Goal: Information Seeking & Learning: Learn about a topic

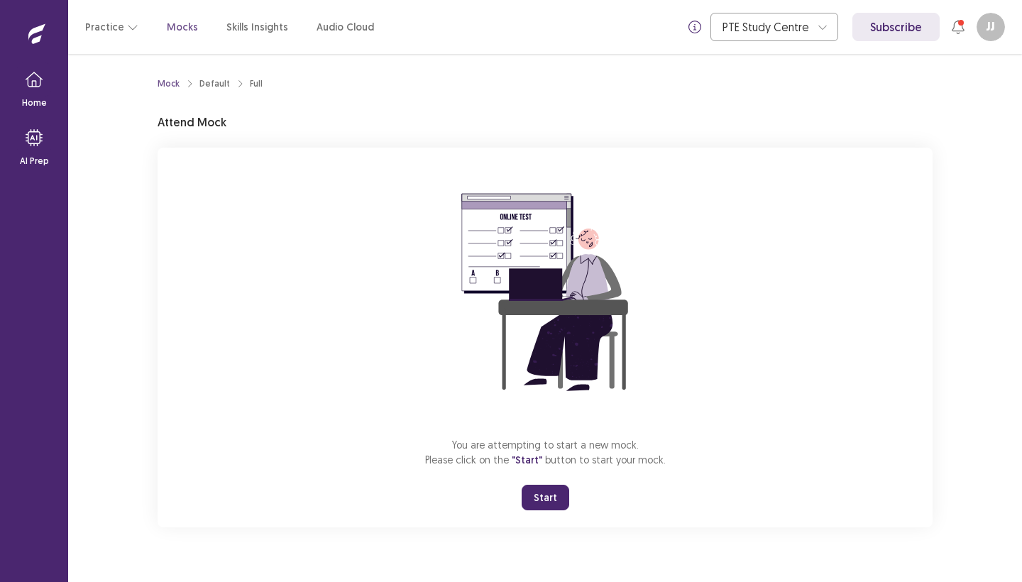
click at [540, 500] on button "Start" at bounding box center [546, 498] width 48 height 26
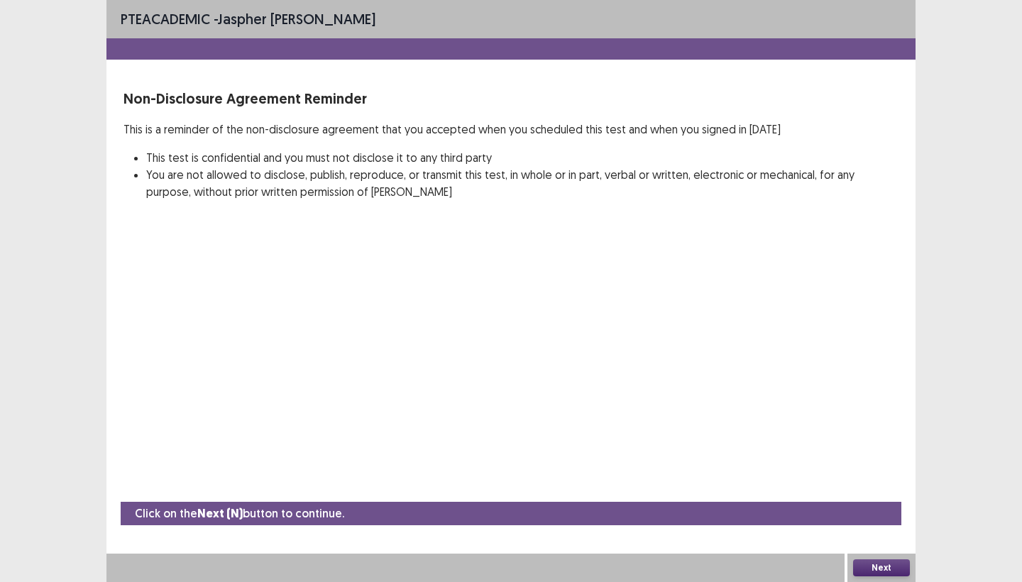
click at [884, 566] on button "Next" at bounding box center [881, 567] width 57 height 17
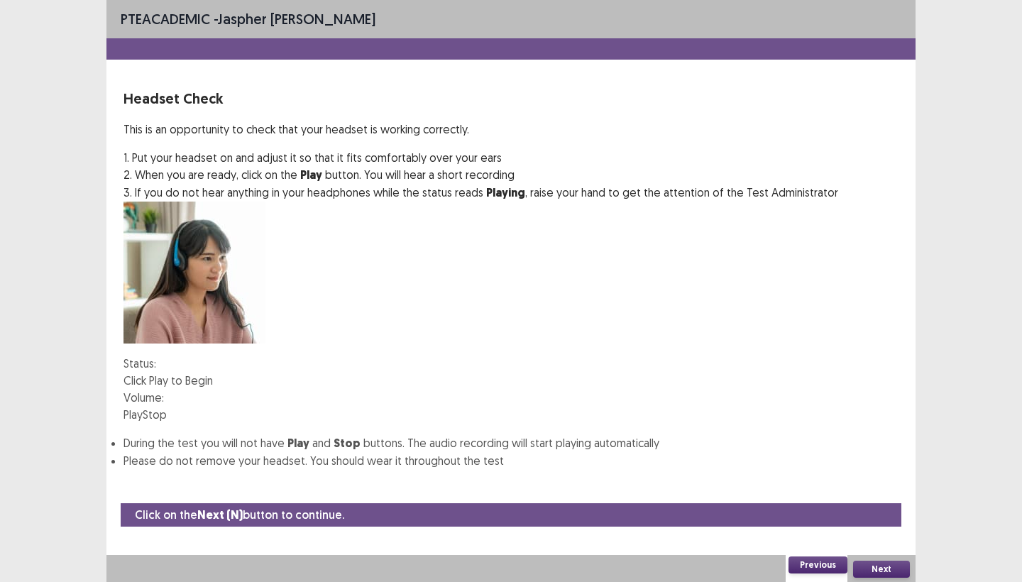
click at [143, 406] on button "Play" at bounding box center [133, 414] width 19 height 17
click at [164, 398] on div at bounding box center [164, 398] width 0 height 0
click at [164, 392] on div at bounding box center [164, 397] width 0 height 11
click at [143, 406] on button "Play" at bounding box center [133, 414] width 19 height 17
click at [877, 566] on button "Next" at bounding box center [881, 569] width 57 height 17
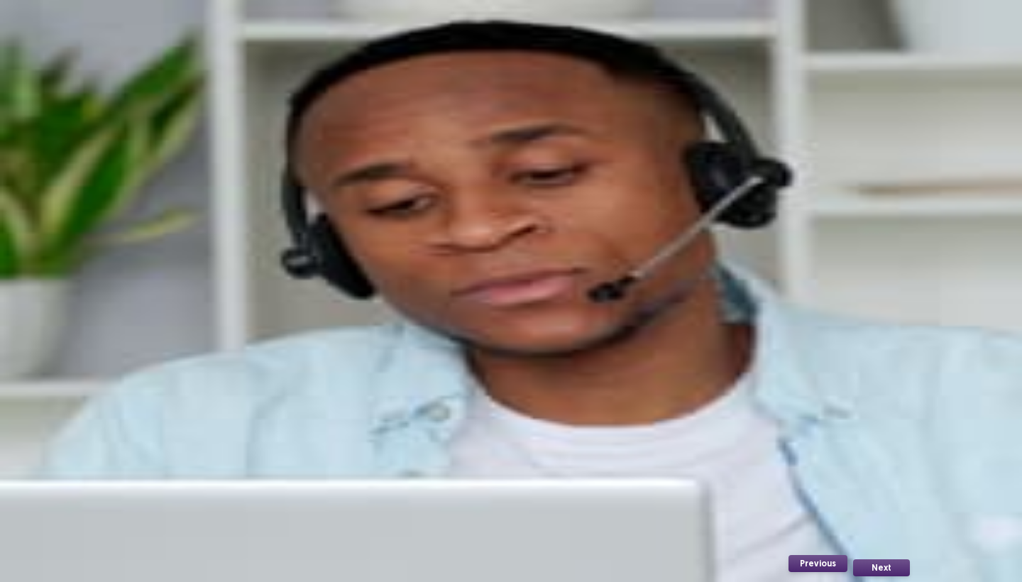
click at [160, 316] on button "Record" at bounding box center [142, 307] width 36 height 17
click at [226, 316] on button "Stop" at bounding box center [214, 307] width 24 height 17
click at [202, 316] on button "Playback" at bounding box center [181, 307] width 43 height 17
click at [880, 566] on button "Next" at bounding box center [881, 567] width 57 height 17
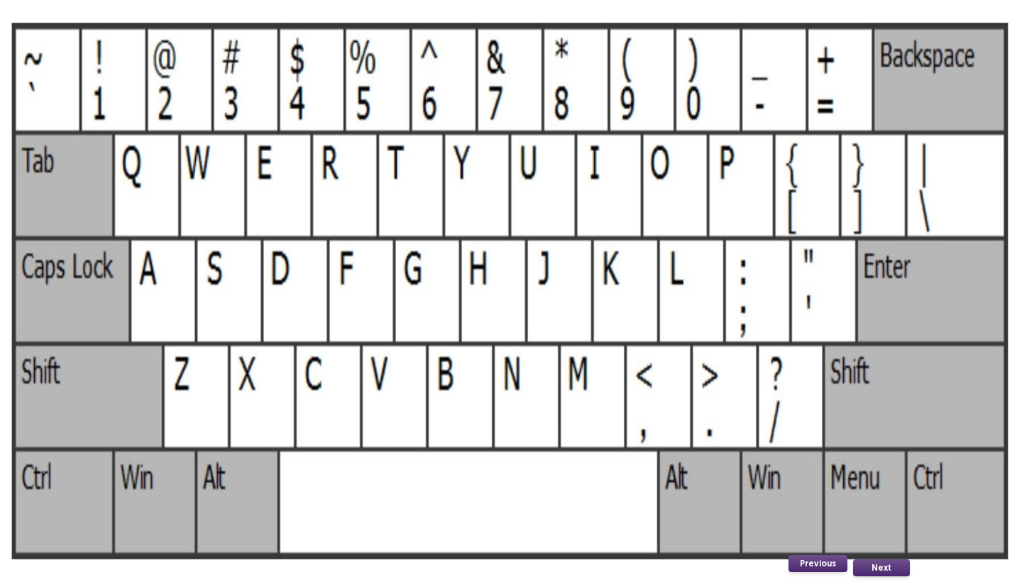
click at [494, 339] on img at bounding box center [511, 291] width 1022 height 582
click at [878, 565] on button "Next" at bounding box center [881, 567] width 57 height 17
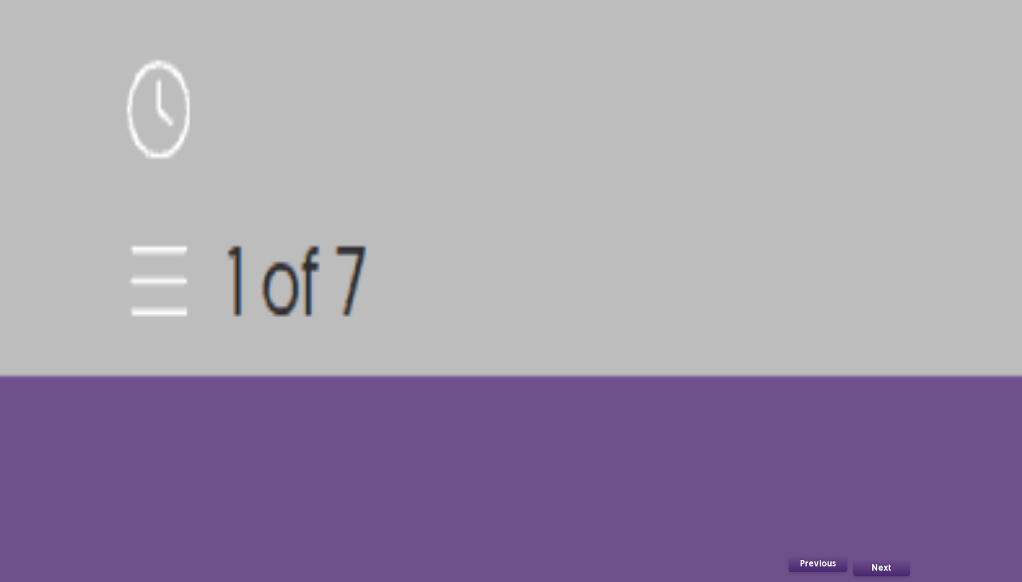
scroll to position [40, 0]
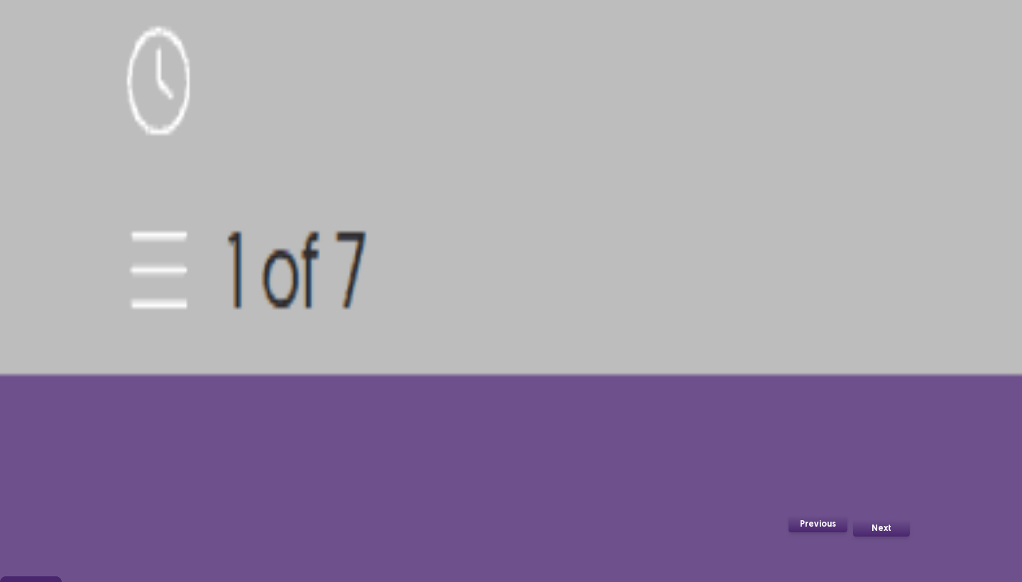
click at [62, 576] on button "Confirm" at bounding box center [31, 589] width 62 height 26
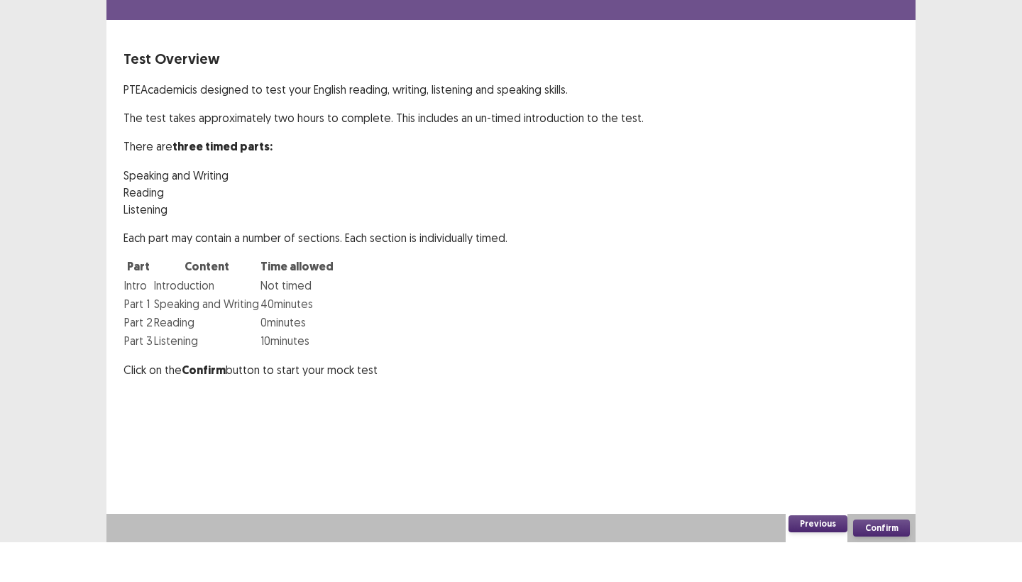
scroll to position [0, 0]
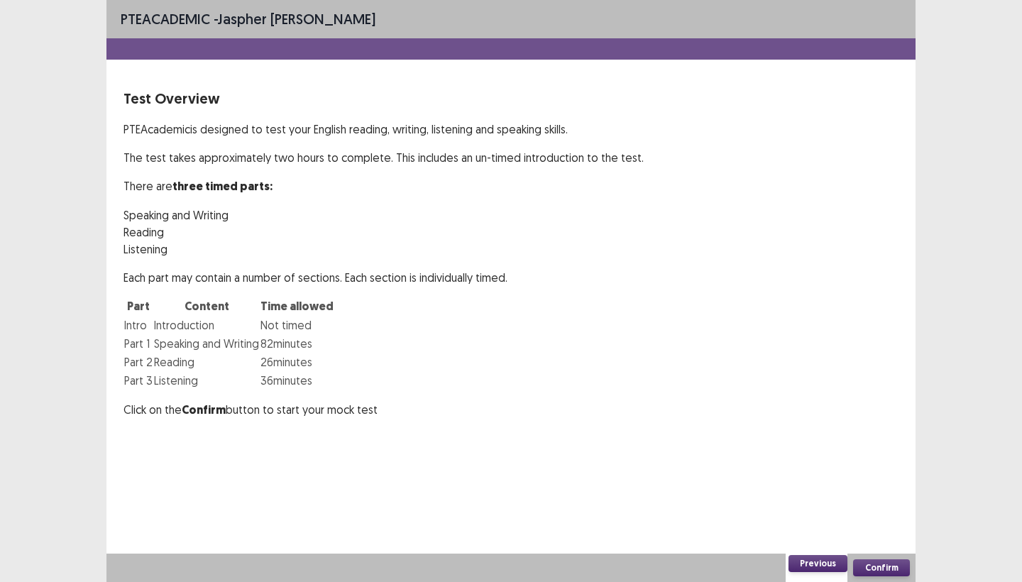
click at [873, 565] on button "Confirm" at bounding box center [881, 567] width 57 height 17
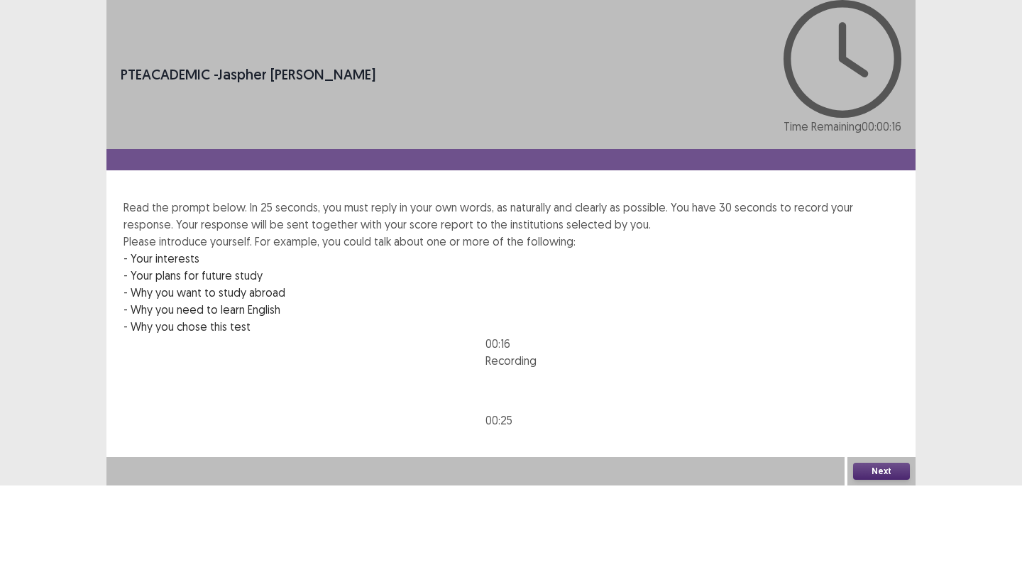
click at [870, 480] on button "Next" at bounding box center [881, 471] width 57 height 17
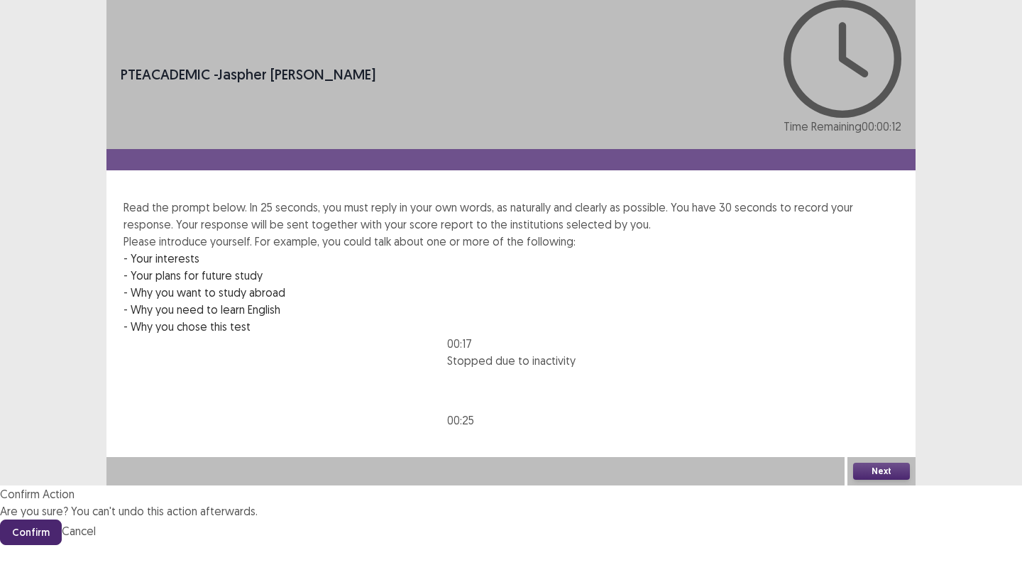
click at [62, 520] on button "Confirm" at bounding box center [31, 533] width 62 height 26
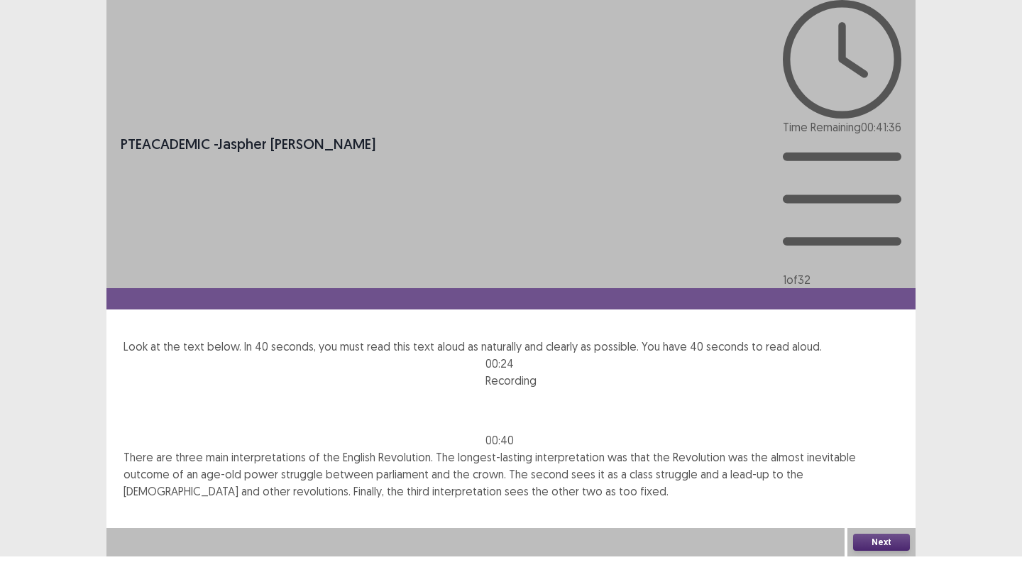
click at [870, 551] on button "Next" at bounding box center [881, 542] width 57 height 17
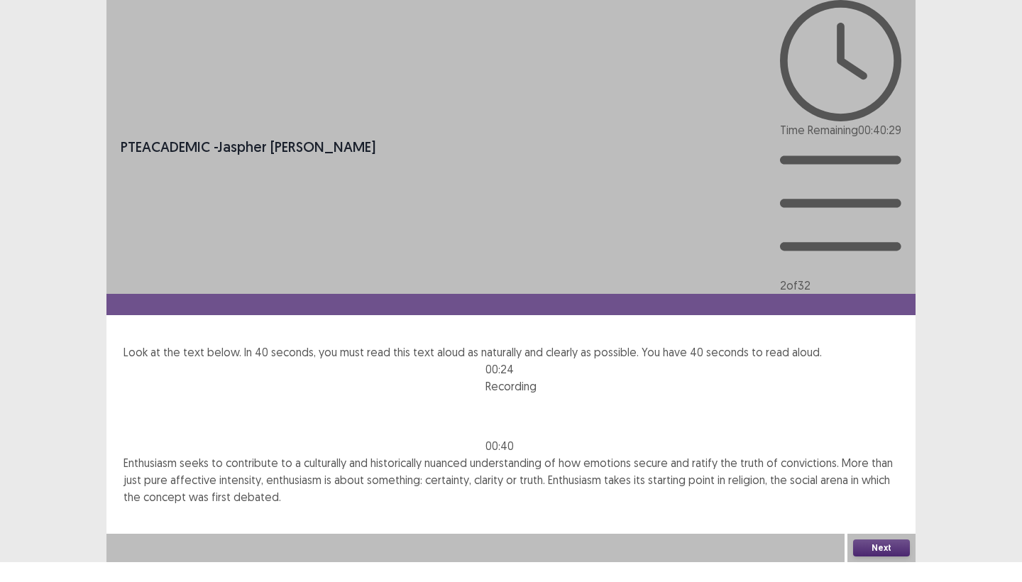
click at [868, 557] on button "Next" at bounding box center [881, 547] width 57 height 17
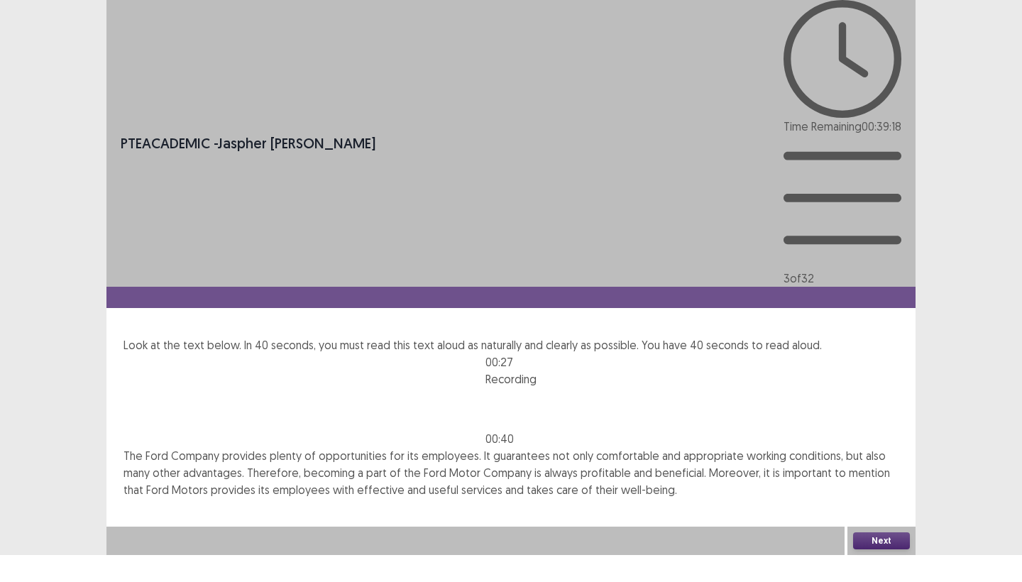
click at [870, 549] on button "Next" at bounding box center [881, 540] width 57 height 17
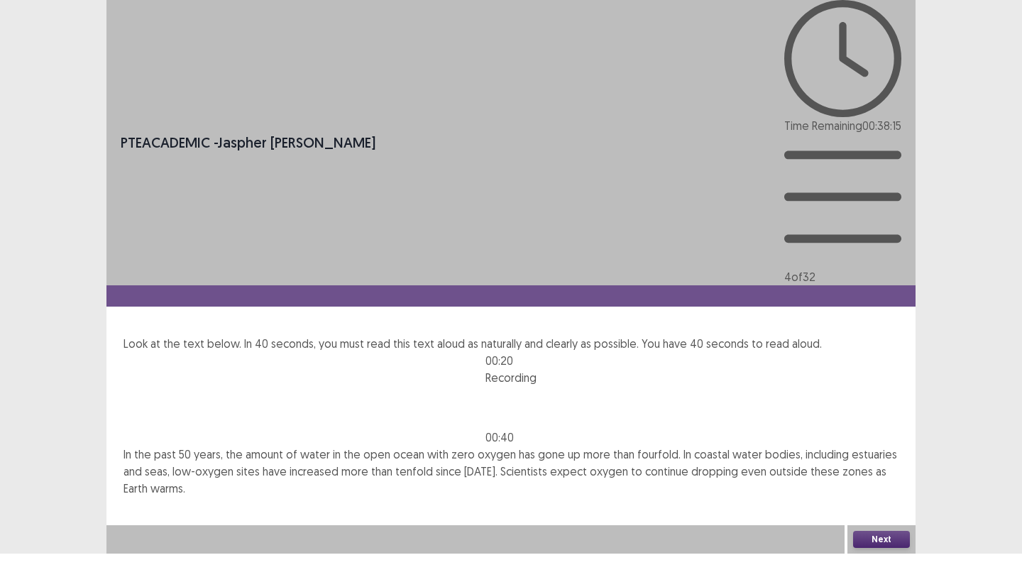
click at [884, 548] on button "Next" at bounding box center [881, 539] width 57 height 17
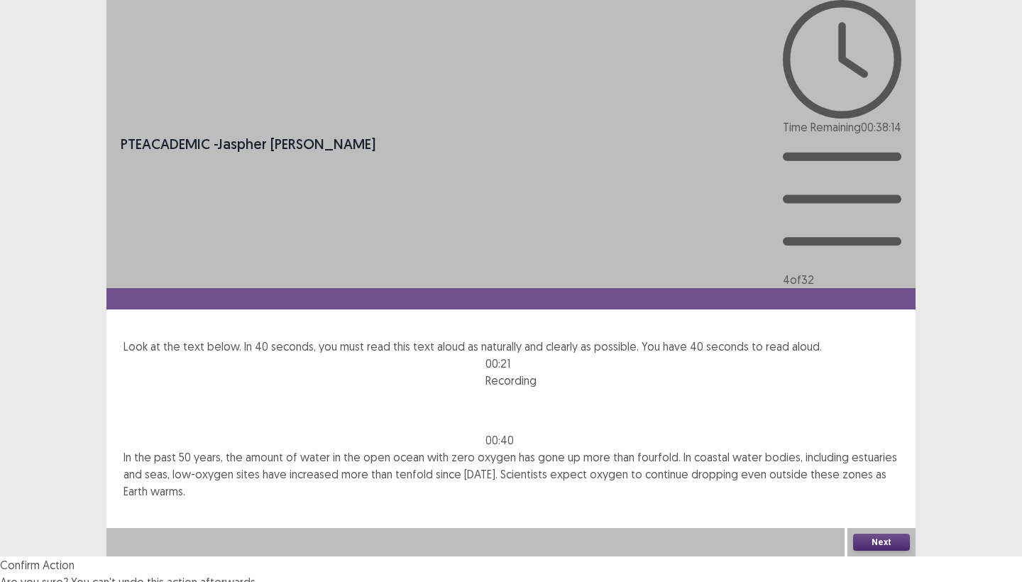
click at [878, 557] on div "Next" at bounding box center [882, 542] width 68 height 28
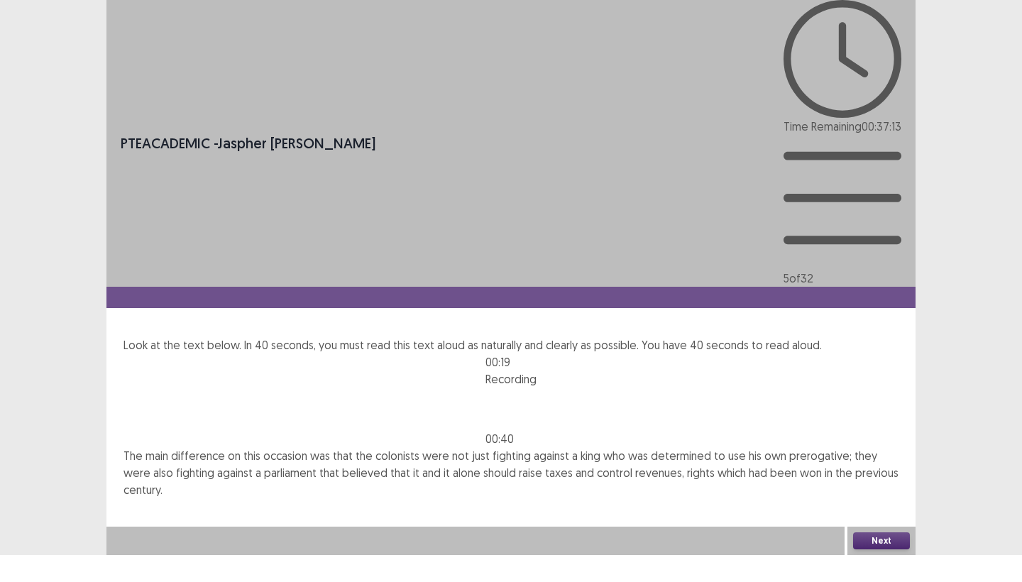
click at [877, 549] on button "Next" at bounding box center [881, 540] width 57 height 17
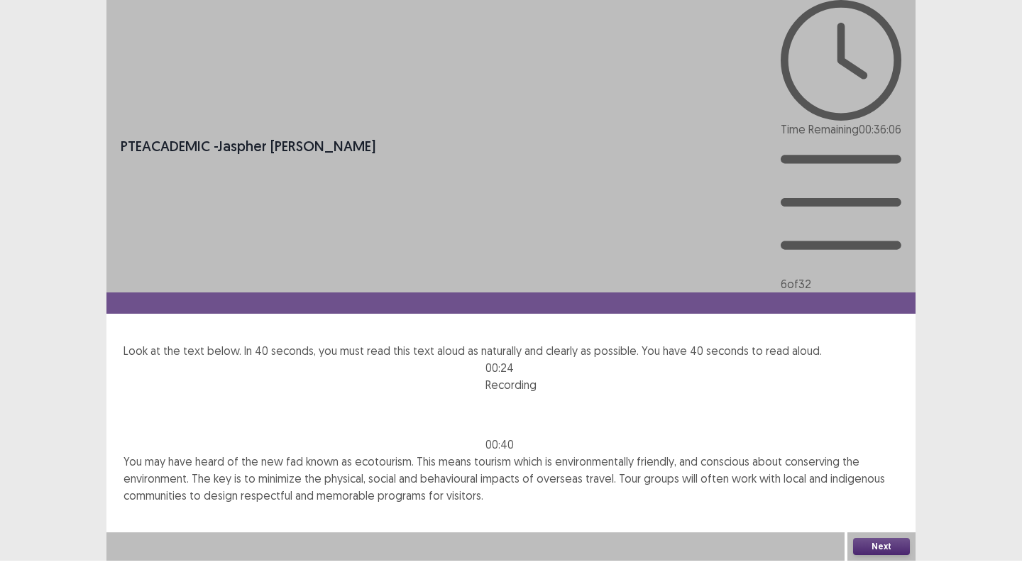
click at [875, 559] on div "Next" at bounding box center [882, 546] width 68 height 28
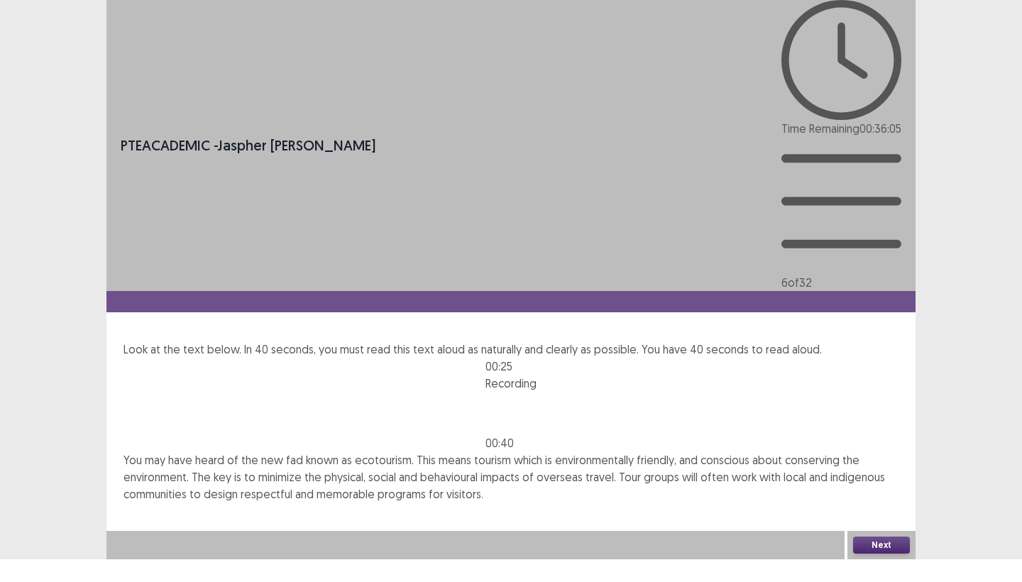
click at [873, 554] on button "Next" at bounding box center [881, 545] width 57 height 17
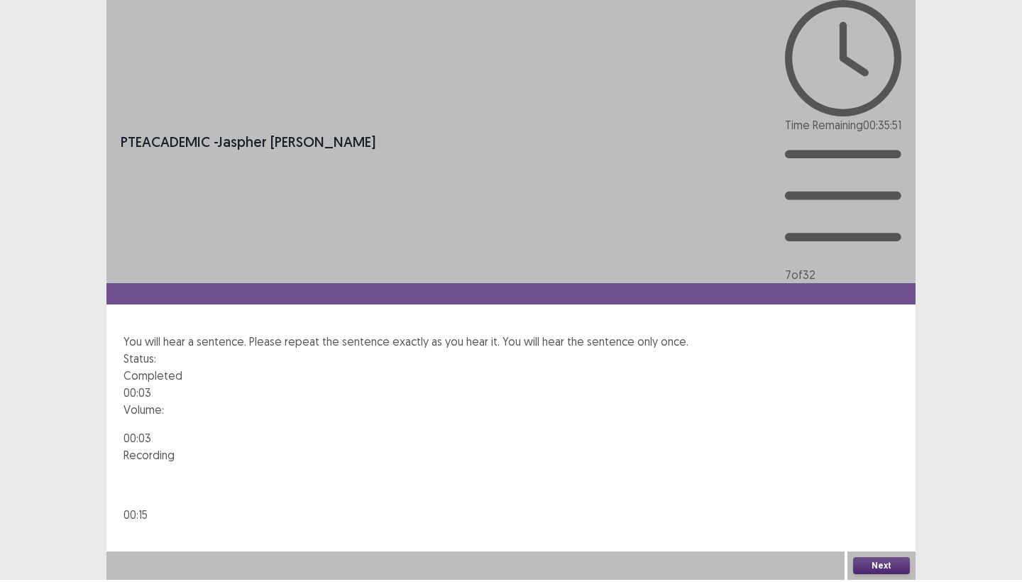
click at [872, 564] on button "Next" at bounding box center [881, 565] width 57 height 17
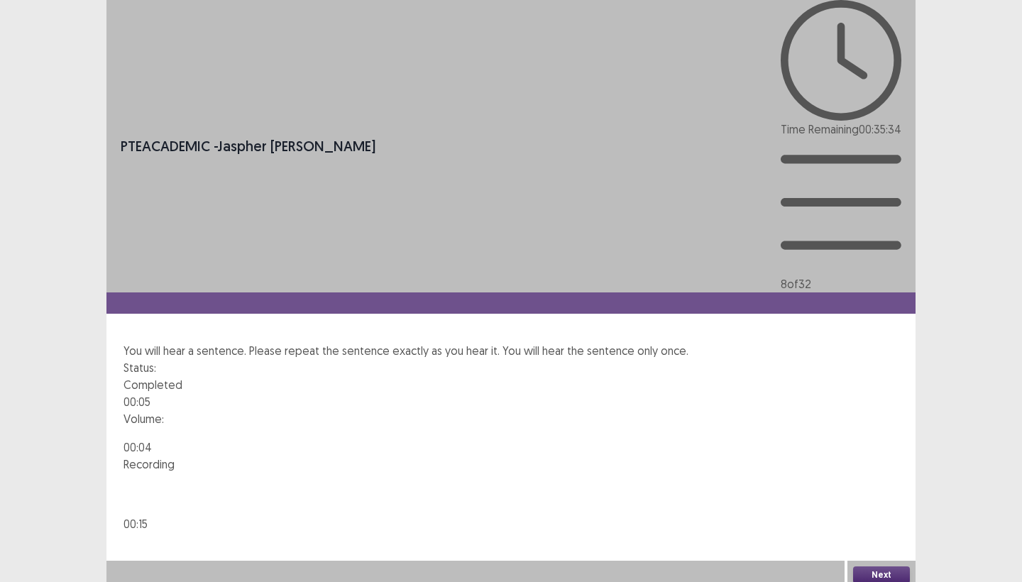
click at [874, 566] on button "Next" at bounding box center [881, 574] width 57 height 17
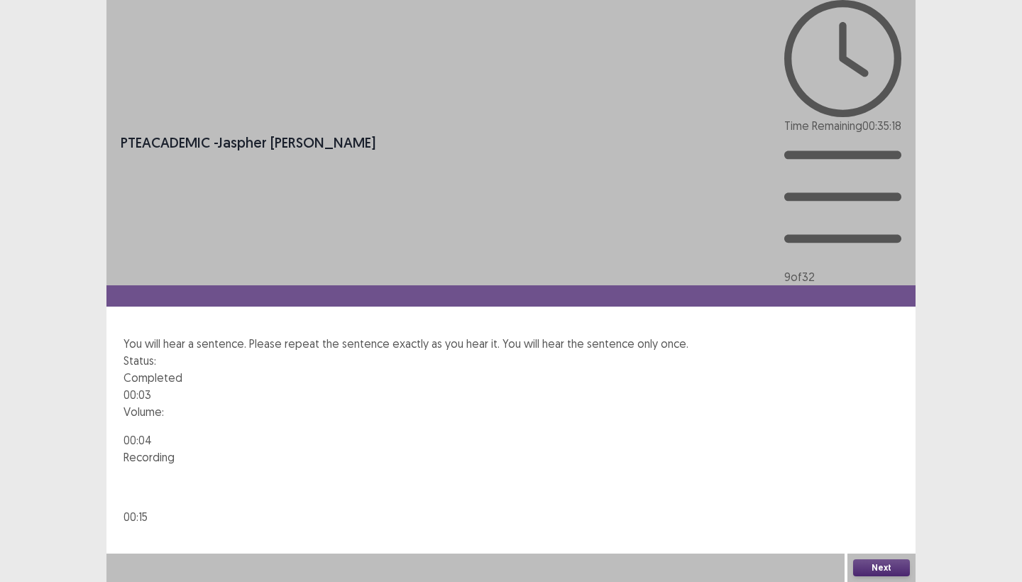
click at [873, 566] on button "Next" at bounding box center [881, 567] width 57 height 17
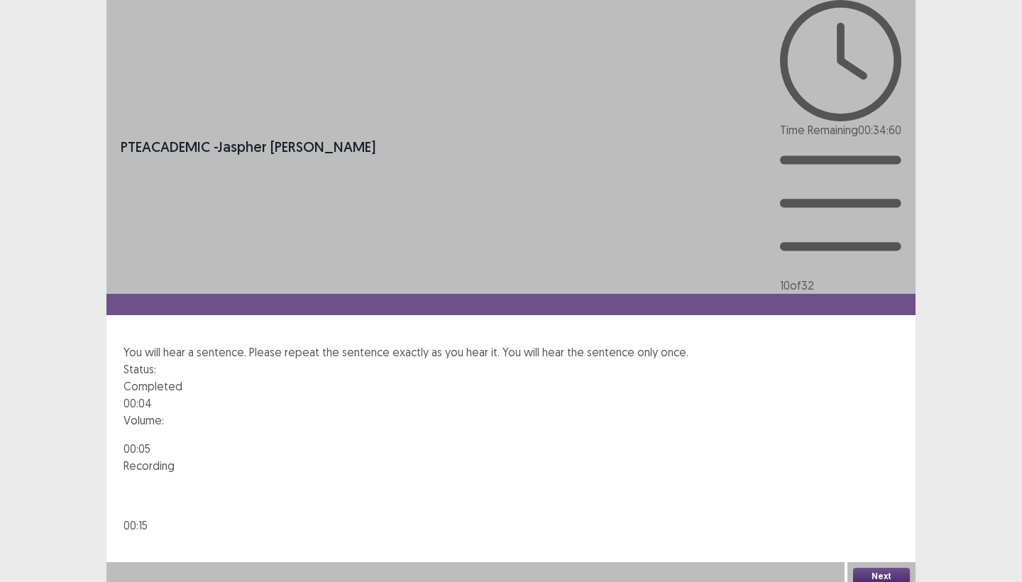
click at [878, 568] on button "Next" at bounding box center [881, 576] width 57 height 17
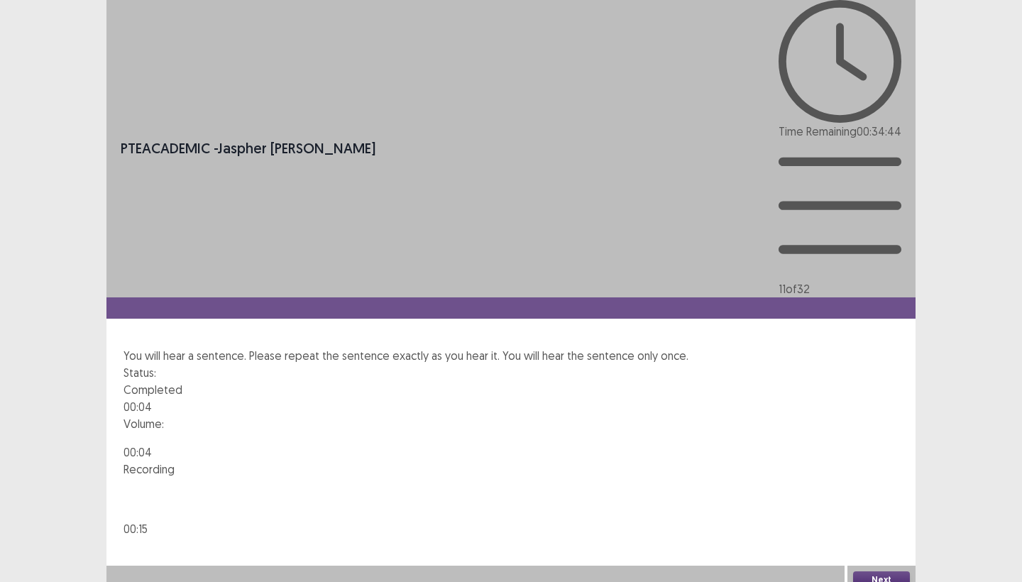
click at [875, 571] on button "Next" at bounding box center [881, 579] width 57 height 17
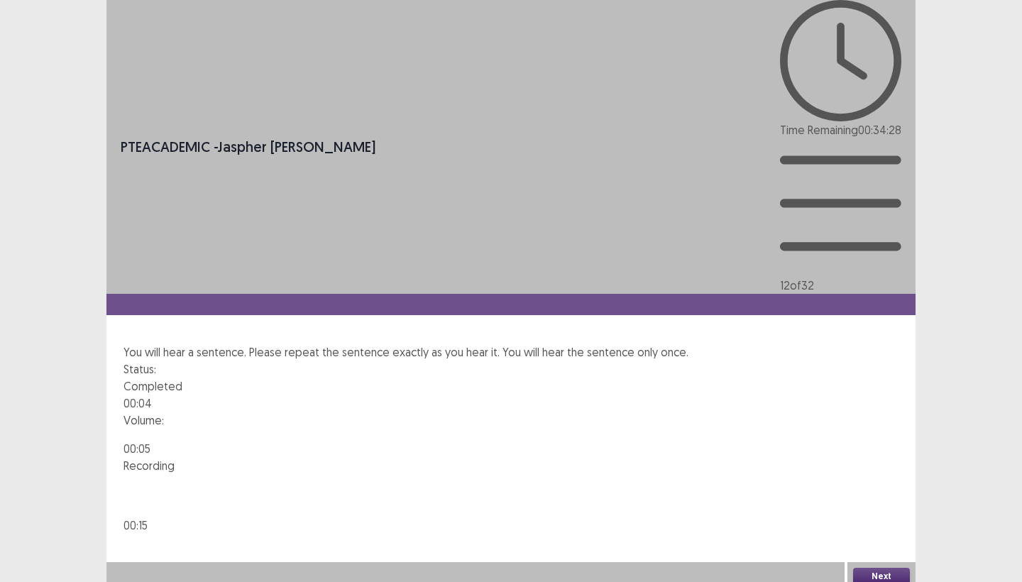
click at [870, 568] on button "Next" at bounding box center [881, 576] width 57 height 17
click at [887, 568] on button "Next" at bounding box center [881, 576] width 57 height 17
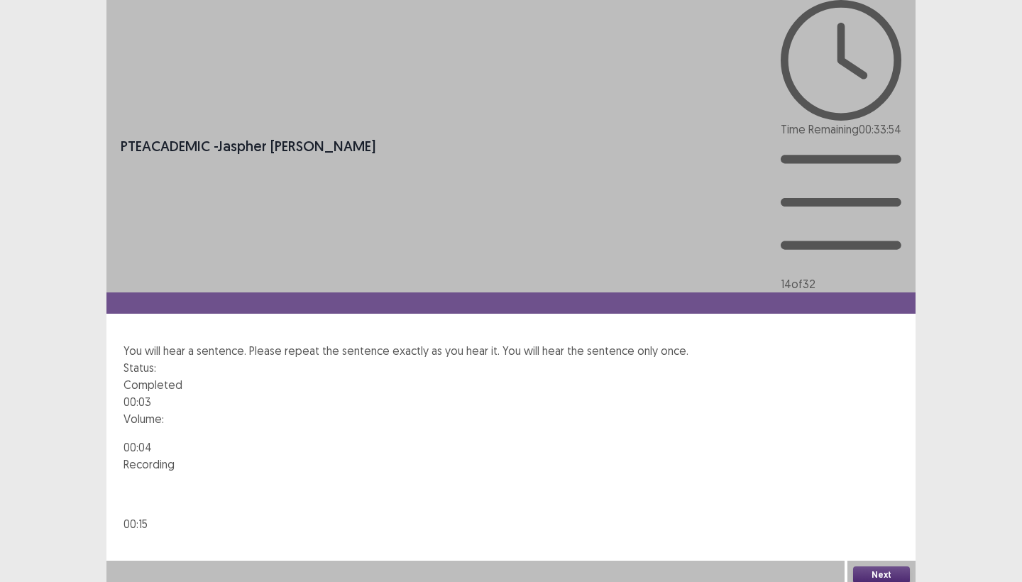
click at [894, 574] on button "Next" at bounding box center [881, 574] width 57 height 17
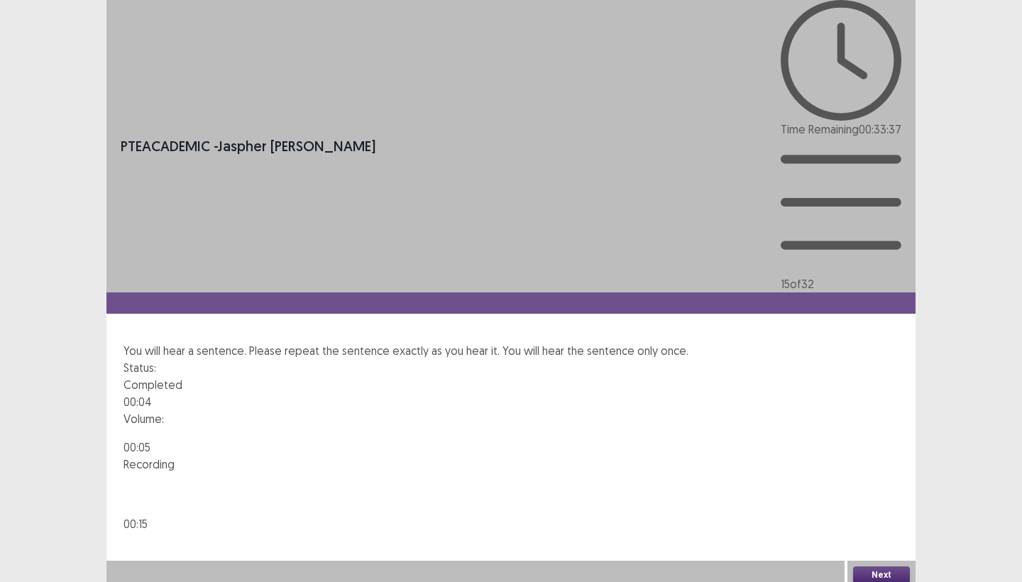
click at [872, 566] on button "Next" at bounding box center [881, 574] width 57 height 17
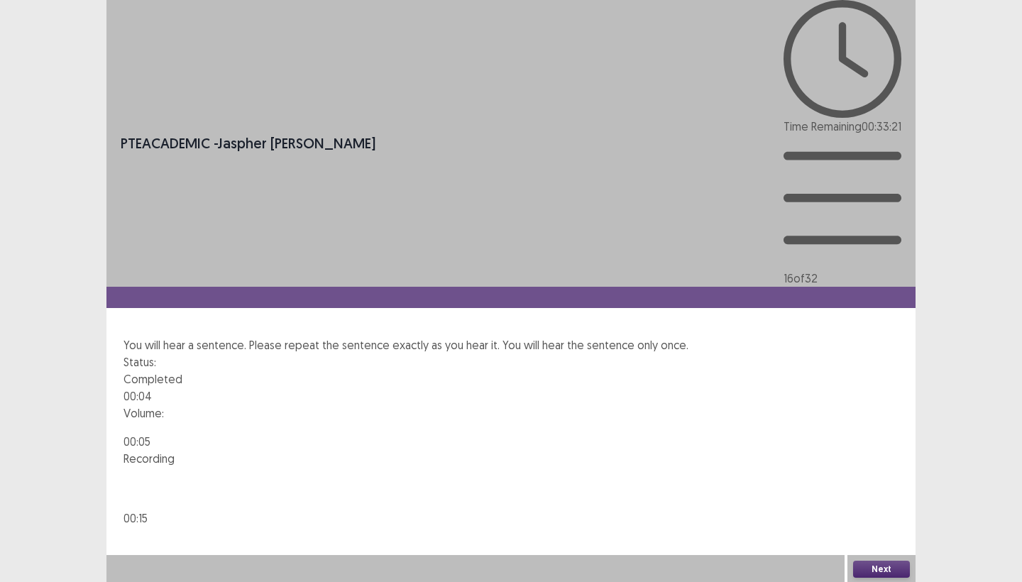
click at [865, 567] on button "Next" at bounding box center [881, 569] width 57 height 17
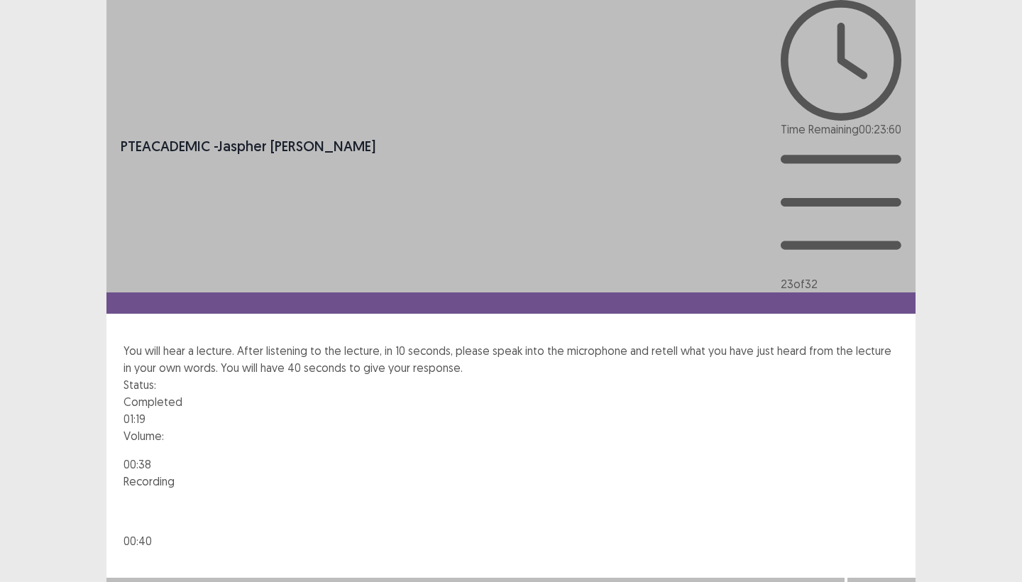
click at [884, 581] on button "Next" at bounding box center [881, 592] width 57 height 17
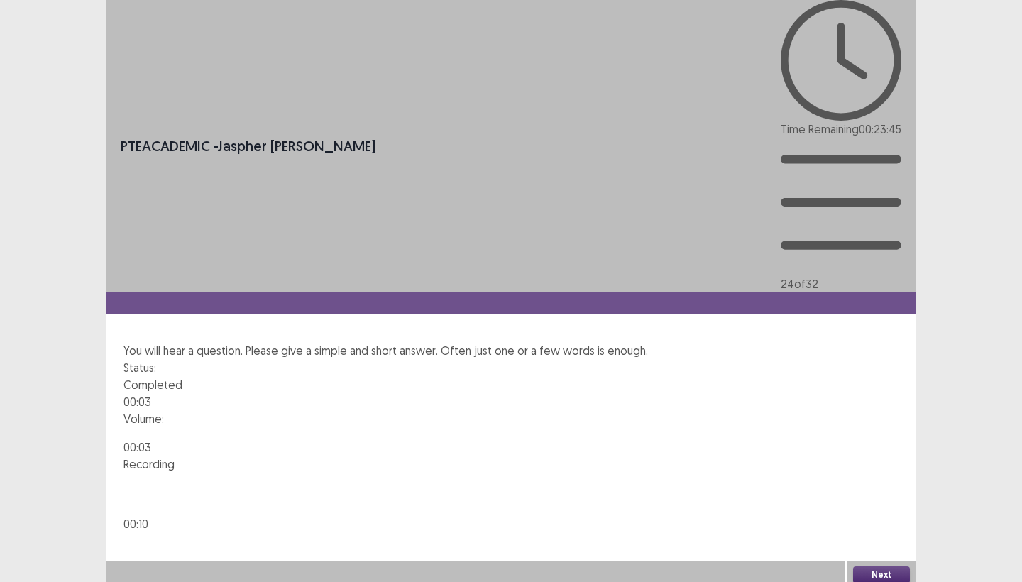
click at [865, 566] on button "Next" at bounding box center [881, 574] width 57 height 17
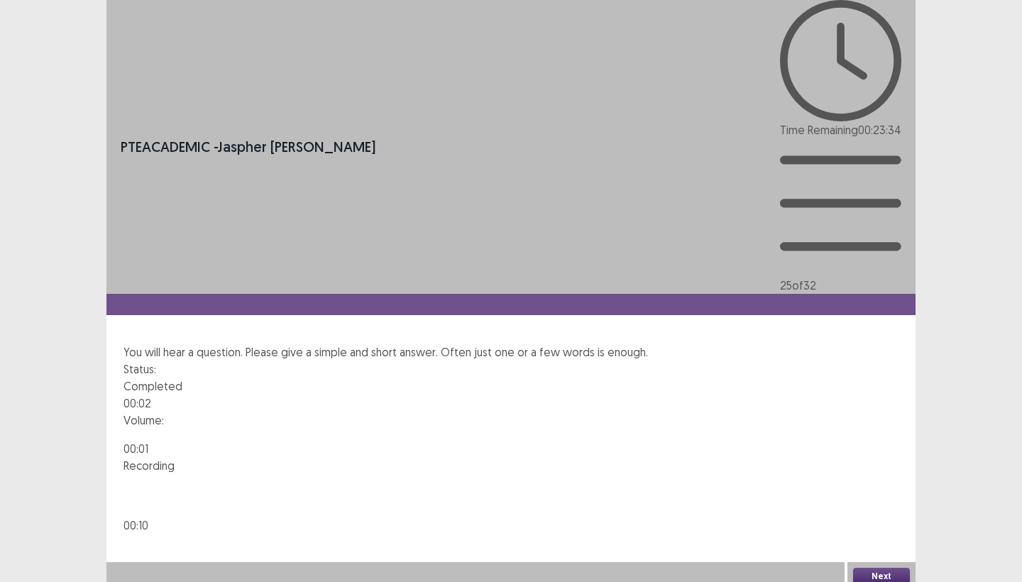
click at [874, 568] on button "Next" at bounding box center [881, 576] width 57 height 17
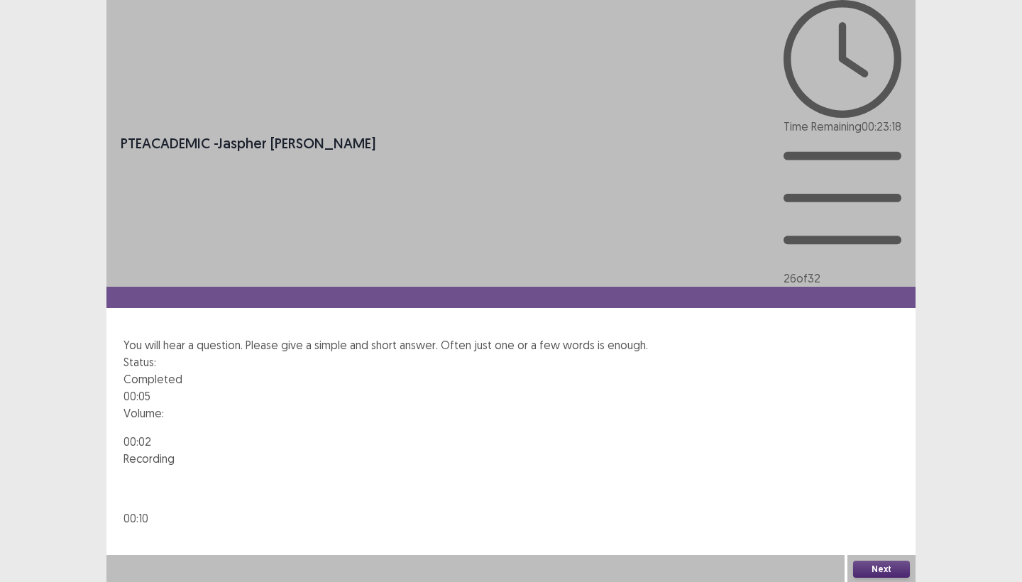
click at [883, 562] on button "Next" at bounding box center [881, 569] width 57 height 17
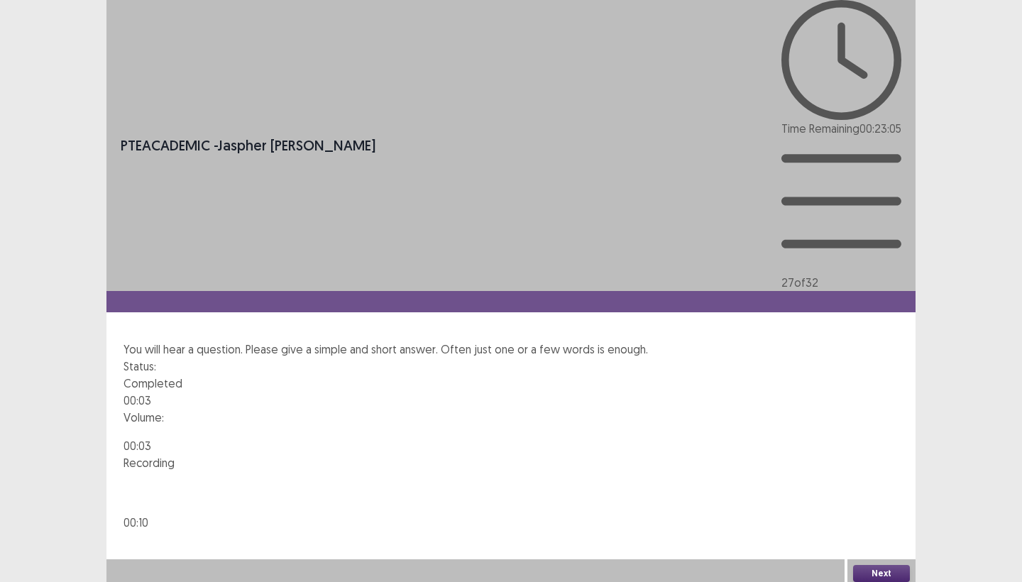
click at [874, 566] on button "Next" at bounding box center [881, 573] width 57 height 17
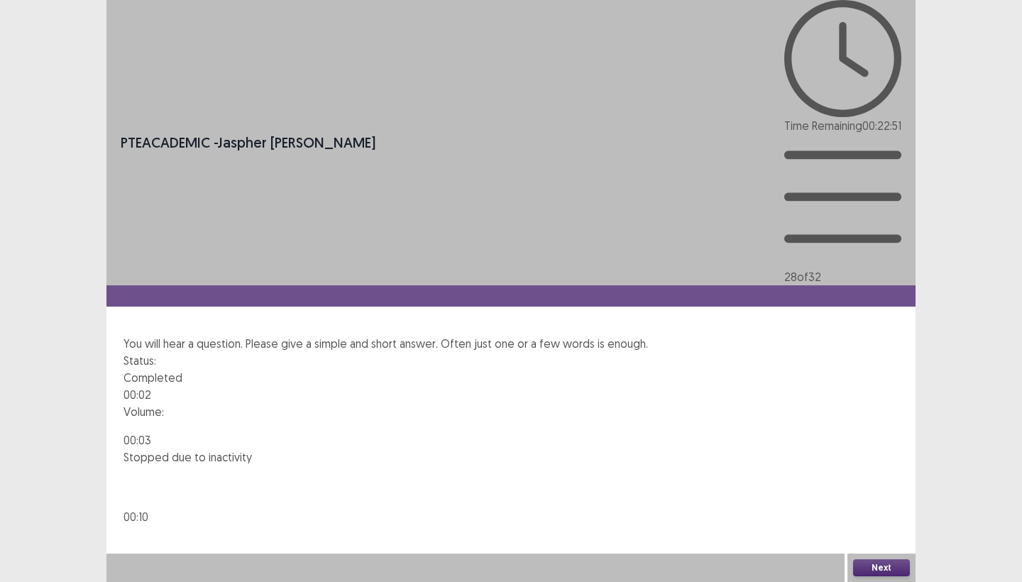
click at [882, 567] on button "Next" at bounding box center [881, 567] width 57 height 17
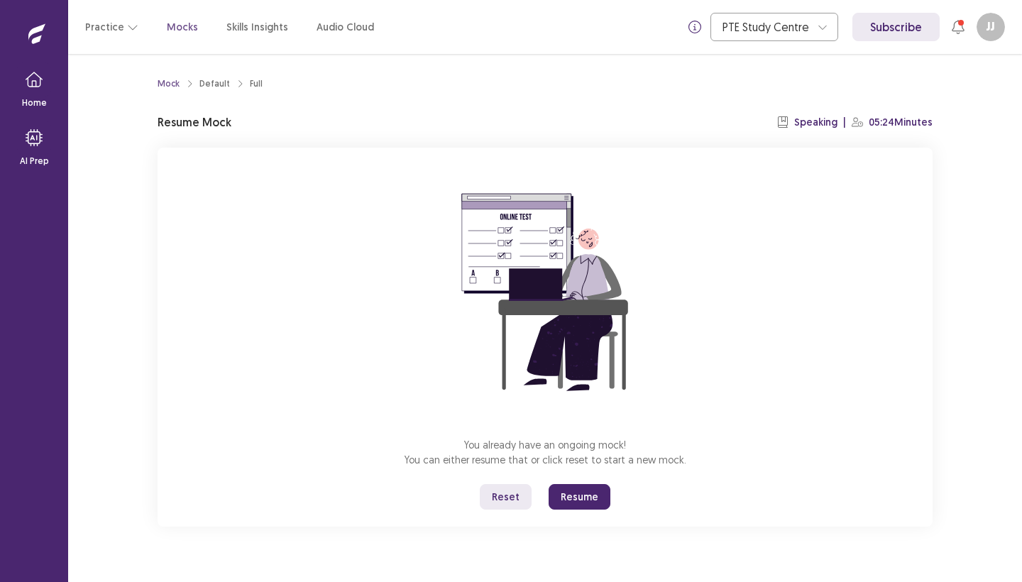
click at [579, 497] on button "Resume" at bounding box center [580, 497] width 62 height 26
click at [591, 493] on button "Resume" at bounding box center [580, 497] width 62 height 26
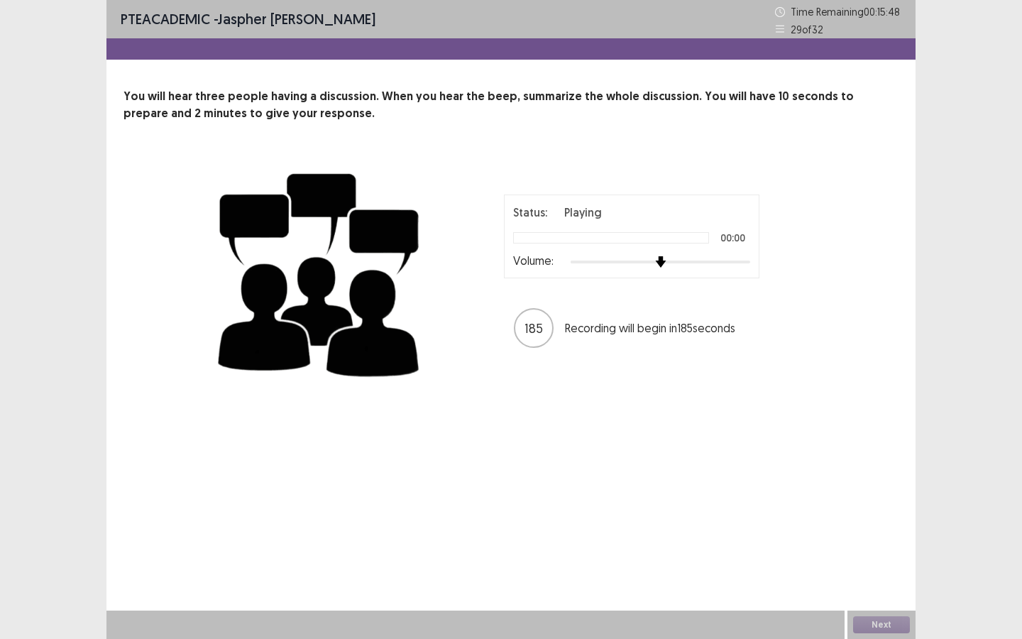
click at [667, 264] on div at bounding box center [661, 261] width 180 height 11
click at [673, 262] on div at bounding box center [661, 261] width 180 height 11
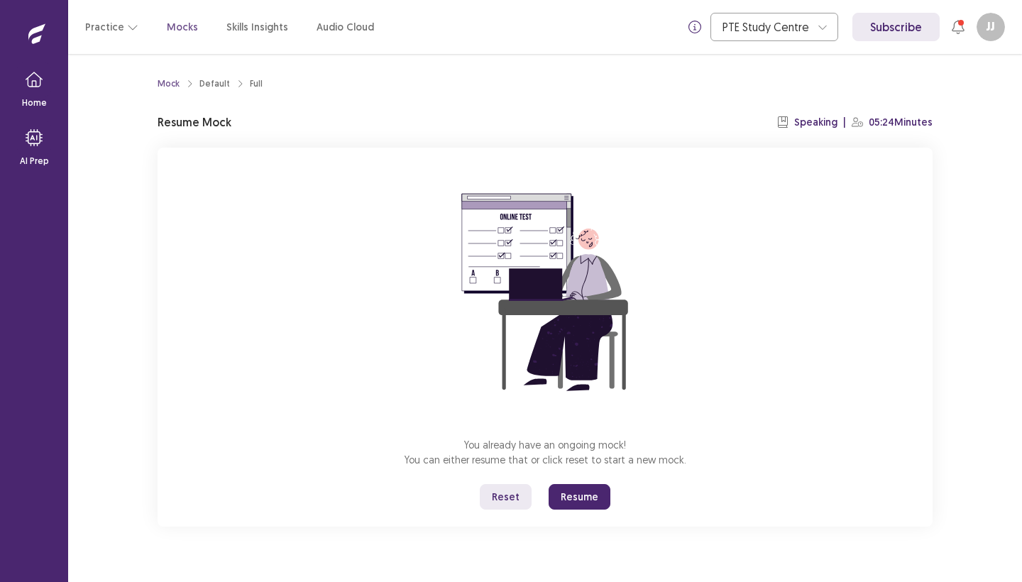
click at [582, 491] on button "Resume" at bounding box center [580, 497] width 62 height 26
click at [580, 491] on button "Resume" at bounding box center [580, 497] width 62 height 26
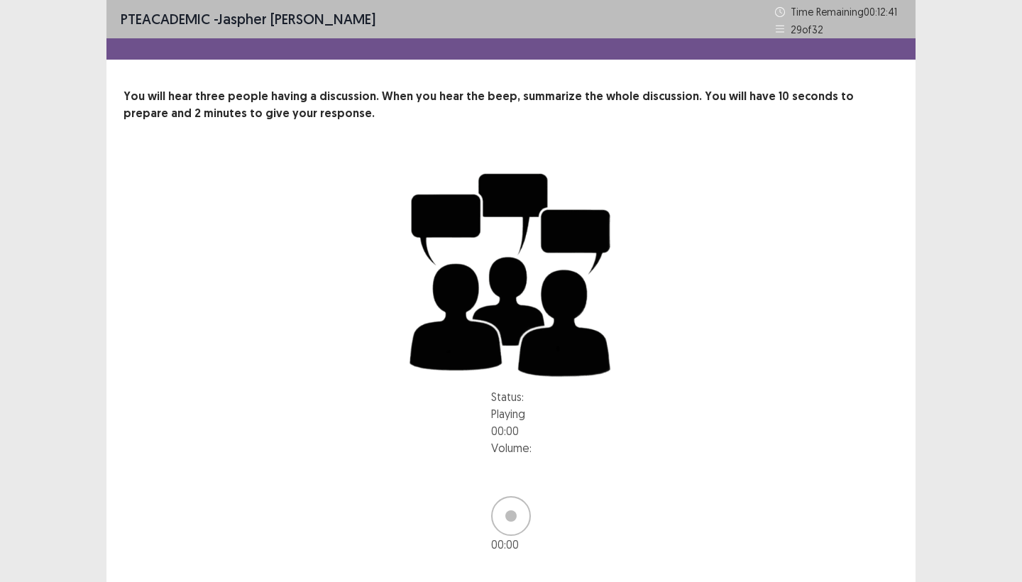
click at [523, 388] on div "Status: Playing 00:00 Volume: 00 : 00 02 : 00" at bounding box center [511, 500] width 213 height 224
click at [320, 96] on p "You will hear three people having a discussion. When you hear the beep, summari…" at bounding box center [511, 105] width 775 height 34
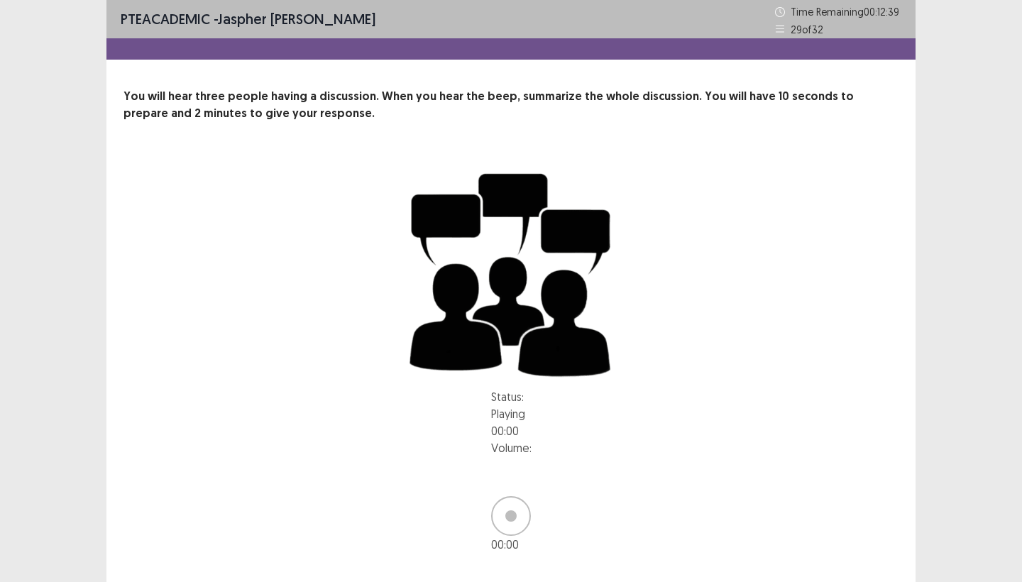
click at [320, 96] on p "You will hear three people having a discussion. When you hear the beep, summari…" at bounding box center [511, 105] width 775 height 34
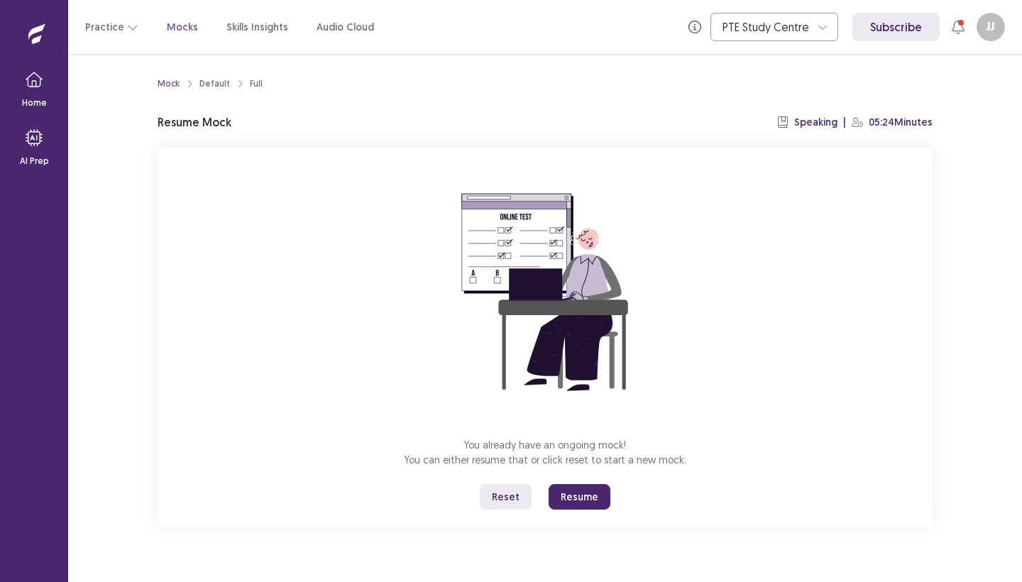
click at [502, 496] on button "Reset" at bounding box center [506, 497] width 52 height 26
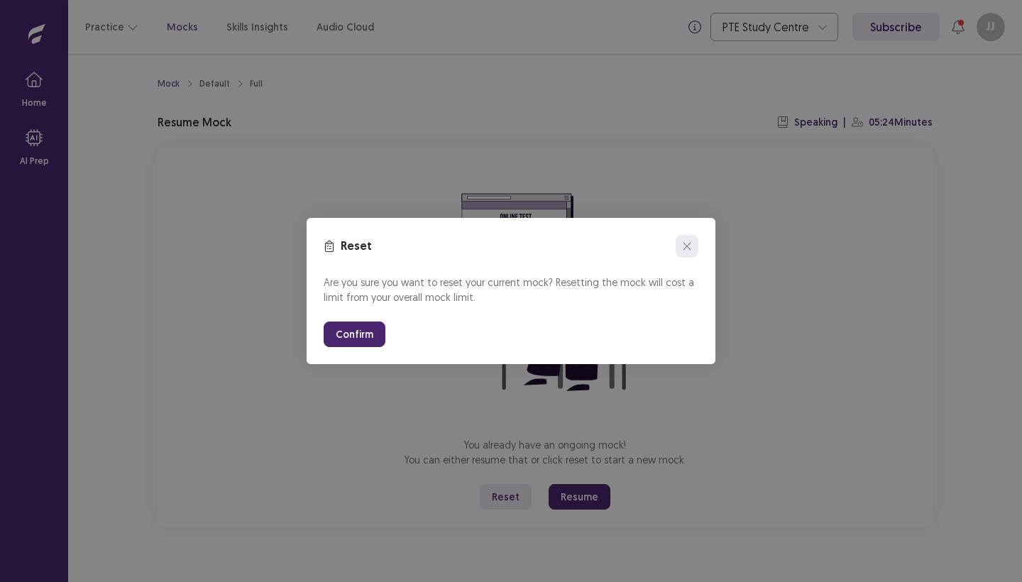
click at [691, 248] on icon "close" at bounding box center [687, 246] width 9 height 9
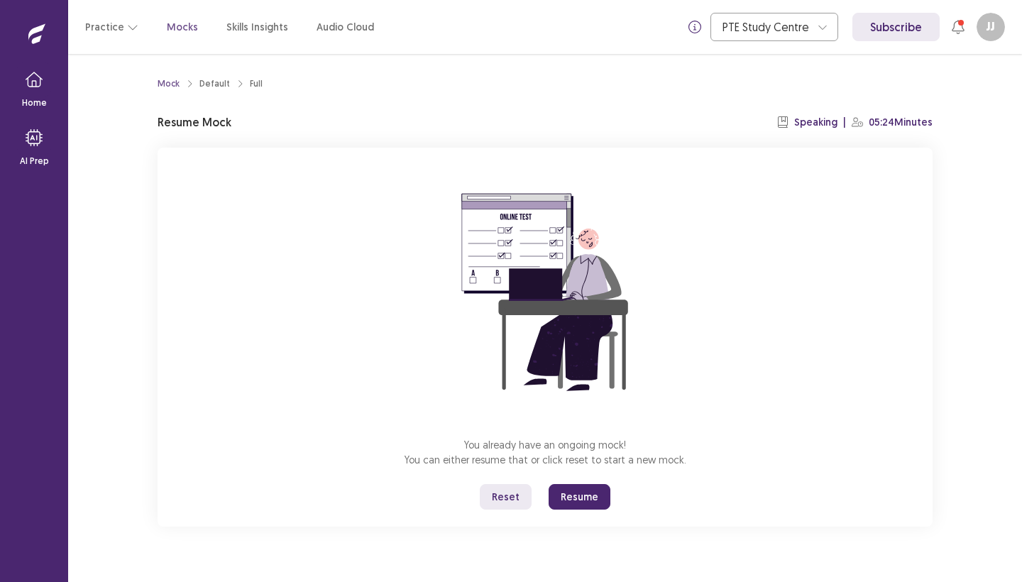
click at [566, 476] on div "You already have an ongoing mock! You can either resume that or click reset to …" at bounding box center [545, 337] width 775 height 379
click at [569, 495] on button "Resume" at bounding box center [580, 497] width 62 height 26
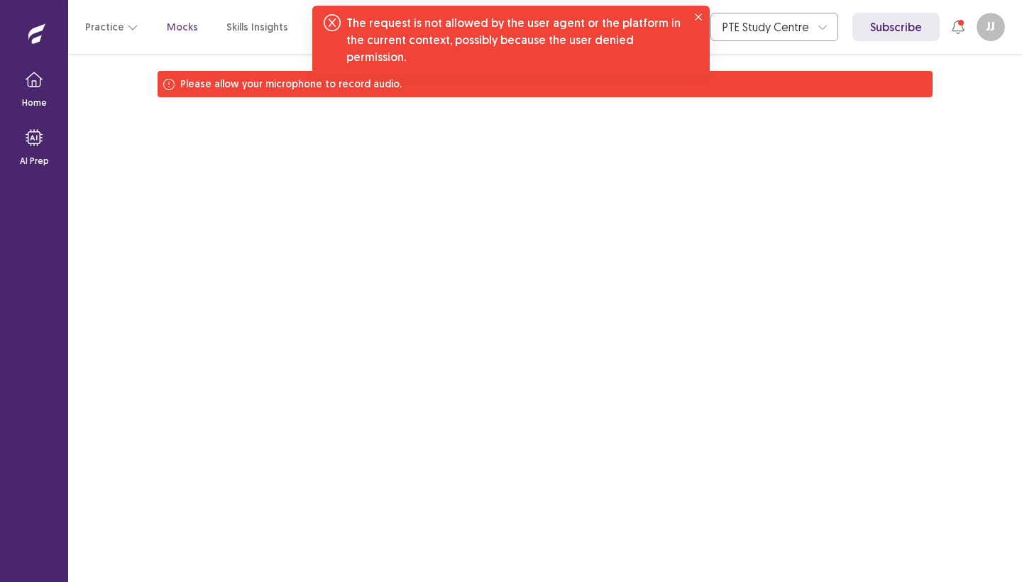
click at [255, 158] on div "Please allow your microphone to record audio." at bounding box center [545, 318] width 954 height 528
click at [697, 19] on icon "Close" at bounding box center [698, 16] width 7 height 7
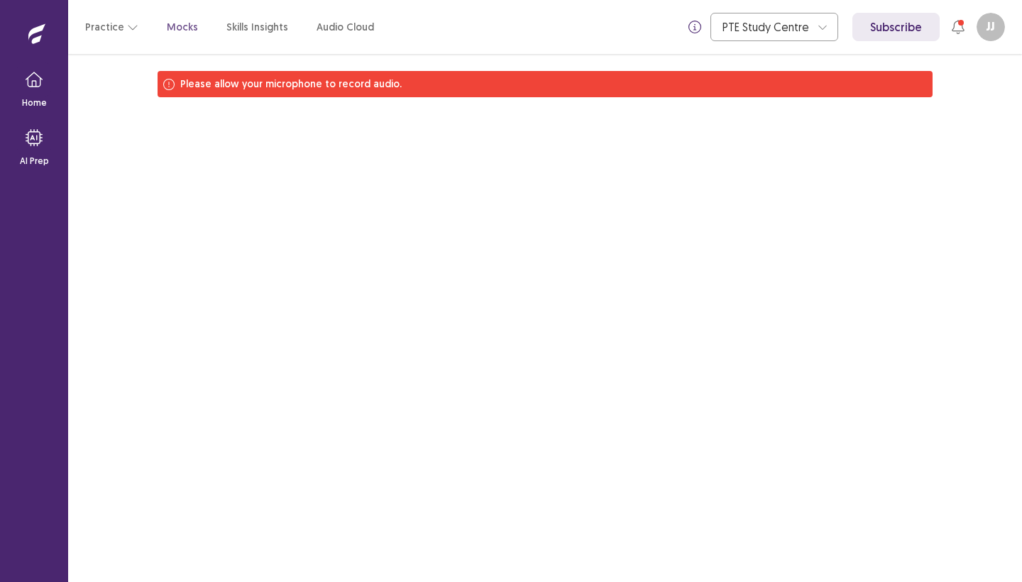
click at [174, 24] on p "Mocks" at bounding box center [182, 27] width 31 height 15
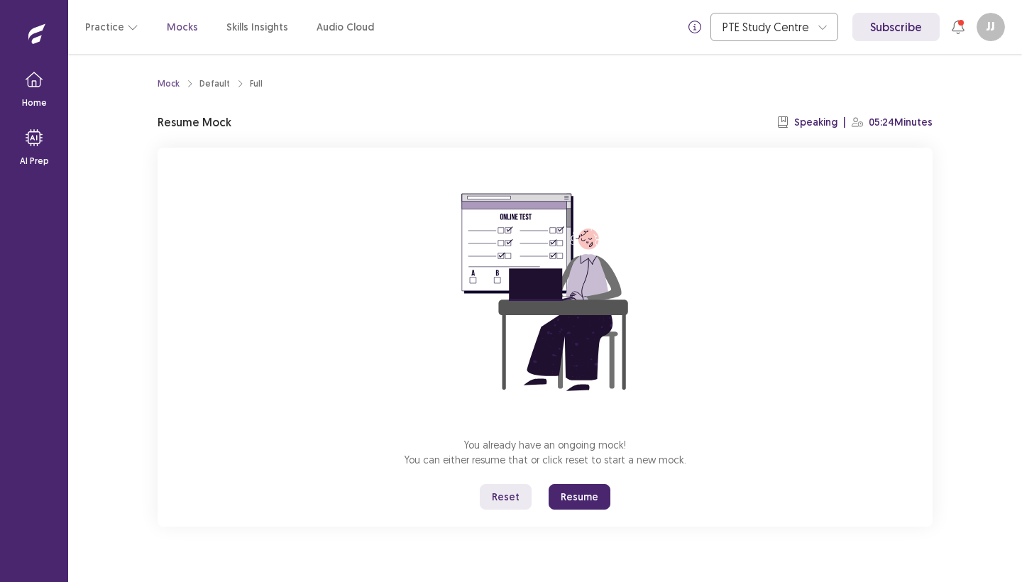
click at [577, 493] on button "Resume" at bounding box center [580, 497] width 62 height 26
click at [213, 91] on div "Mock Default Full" at bounding box center [210, 84] width 105 height 26
click at [214, 86] on div "Default" at bounding box center [214, 83] width 31 height 13
click at [258, 31] on p "Skills Insights" at bounding box center [257, 27] width 62 height 15
click at [580, 486] on button "Resume" at bounding box center [580, 497] width 62 height 26
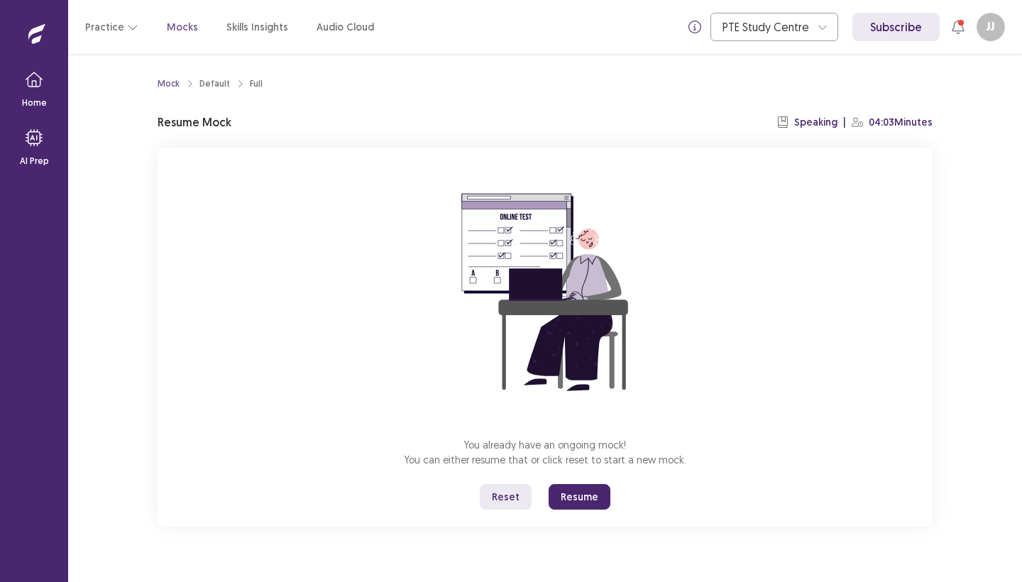
click at [580, 494] on button "Resume" at bounding box center [580, 497] width 62 height 26
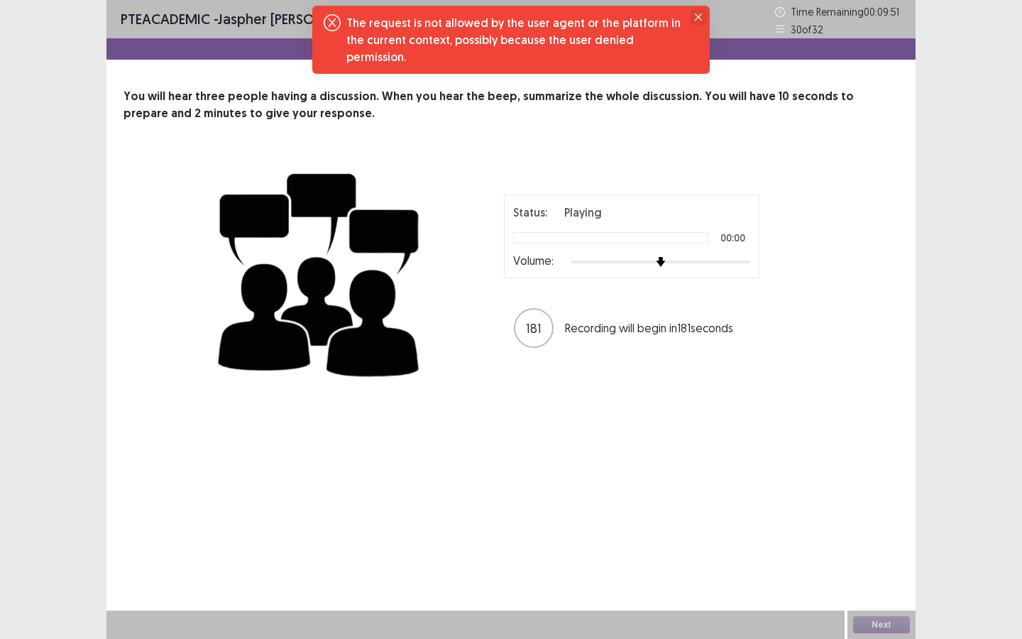
click at [697, 21] on button "Close" at bounding box center [698, 17] width 17 height 17
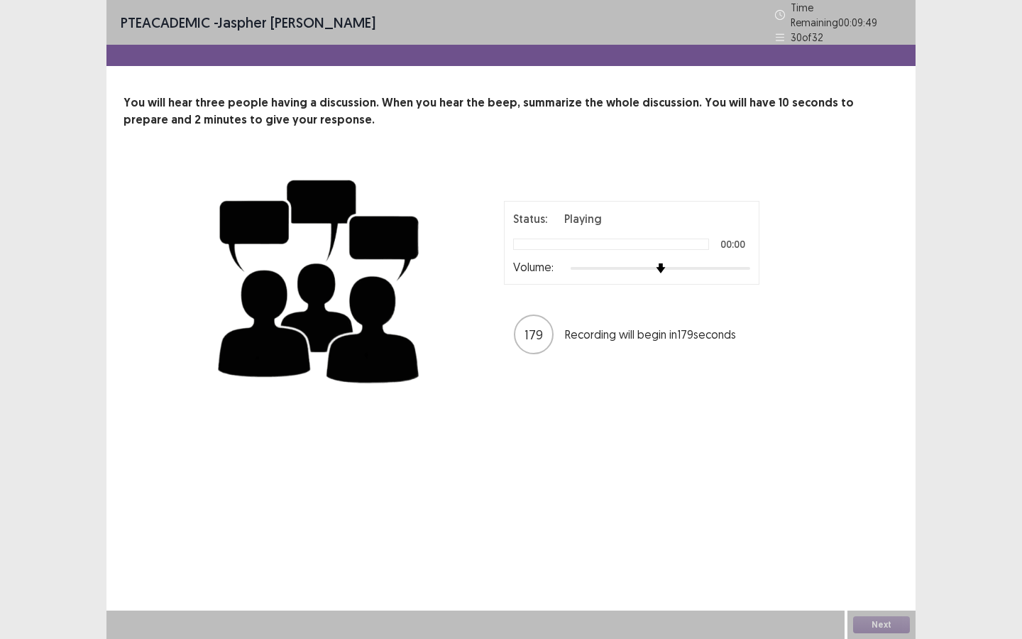
click at [530, 338] on div "179" at bounding box center [534, 334] width 40 height 40
click at [578, 506] on div "PTE academic - Jaspher Jaye Baylon Time Remaining 00 : 09 : 48 30 of 32 You wil…" at bounding box center [510, 319] width 809 height 639
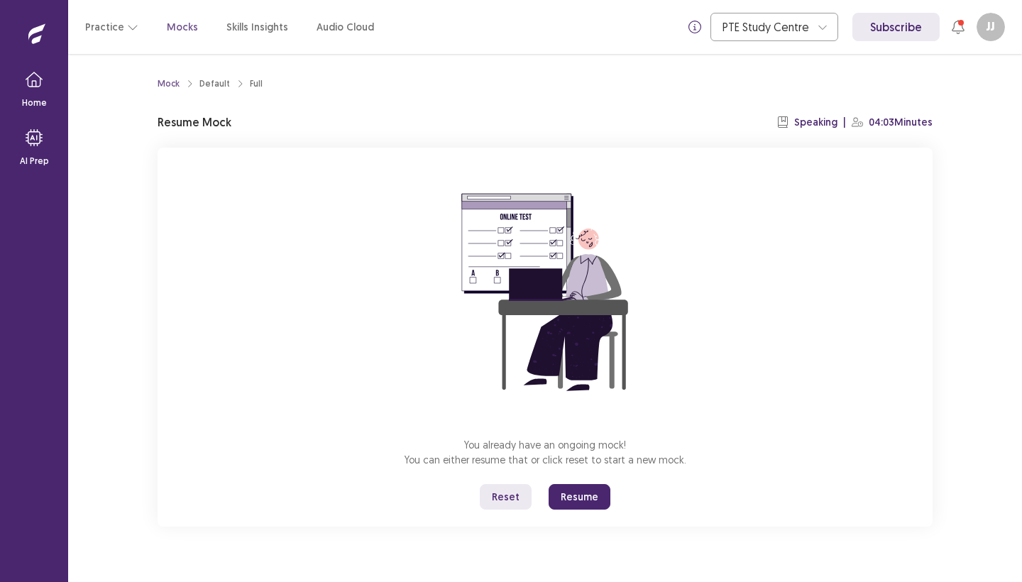
click at [588, 488] on button "Resume" at bounding box center [580, 497] width 62 height 26
click at [576, 503] on button "Resume" at bounding box center [580, 497] width 62 height 26
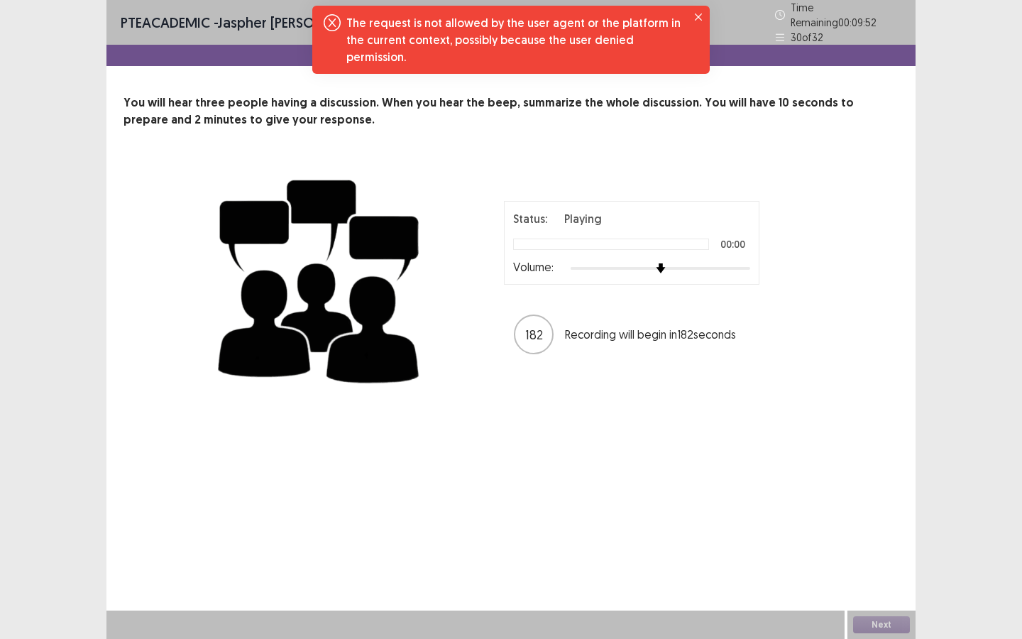
click at [503, 35] on div "The request is not allowed by the user agent or the platform in the current con…" at bounding box center [513, 39] width 335 height 51
click at [504, 35] on div "The request is not allowed by the user agent or the platform in the current con…" at bounding box center [513, 39] width 335 height 51
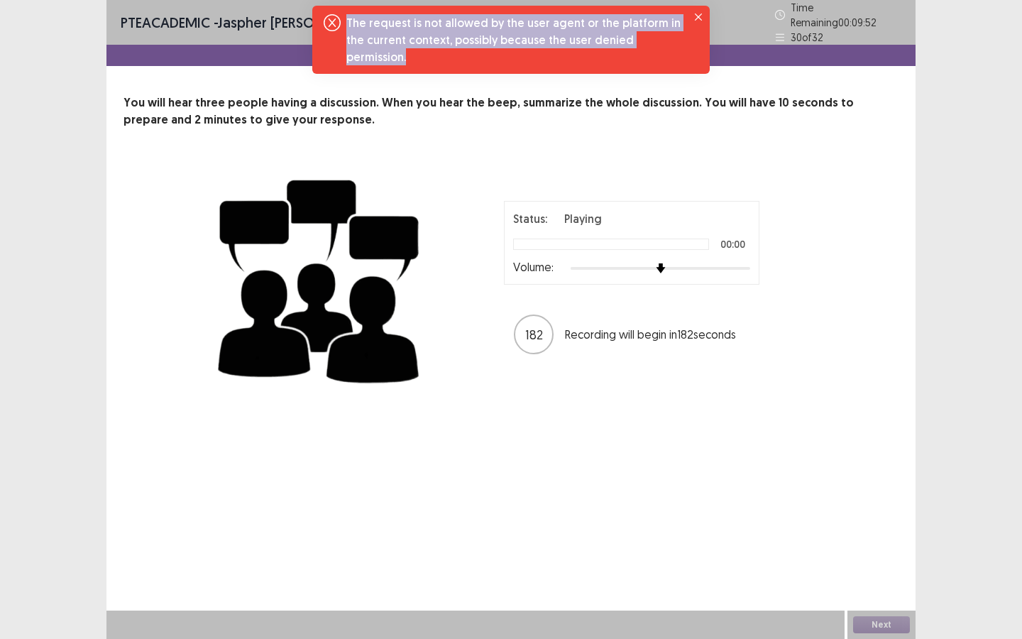
click at [504, 35] on div "The request is not allowed by the user agent or the platform in the current con…" at bounding box center [513, 39] width 335 height 51
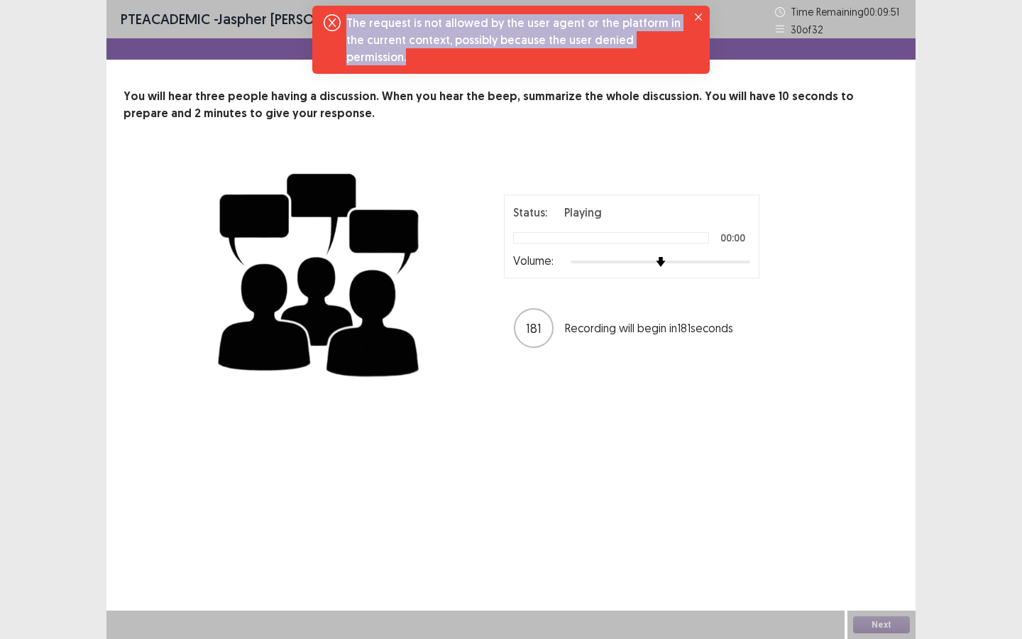
click at [504, 35] on div "The request is not allowed by the user agent or the platform in the current con…" at bounding box center [513, 39] width 335 height 51
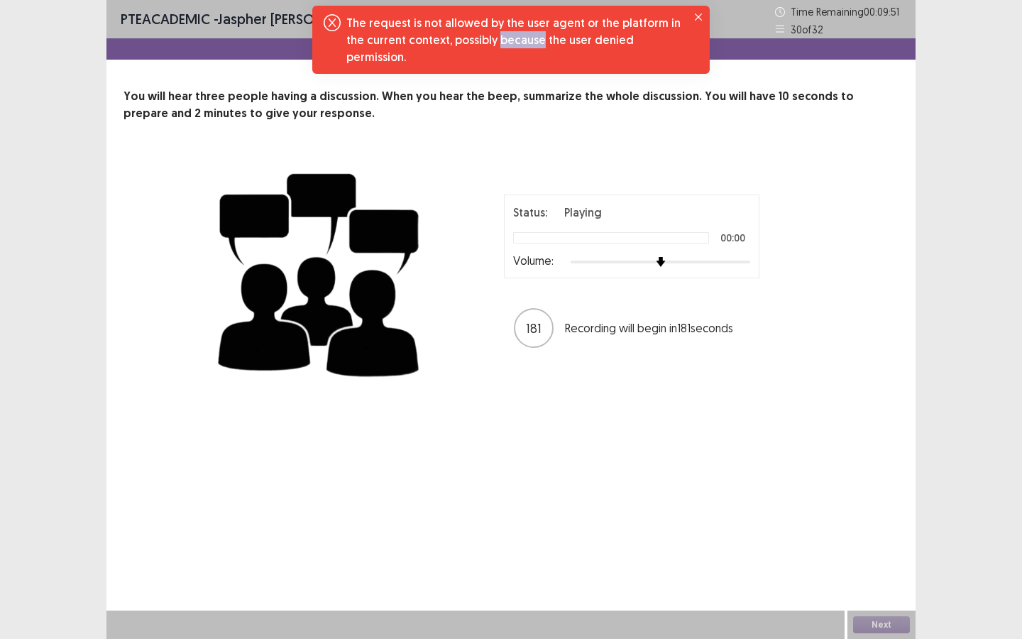
click at [504, 35] on div "The request is not allowed by the user agent or the platform in the current con…" at bounding box center [513, 39] width 335 height 51
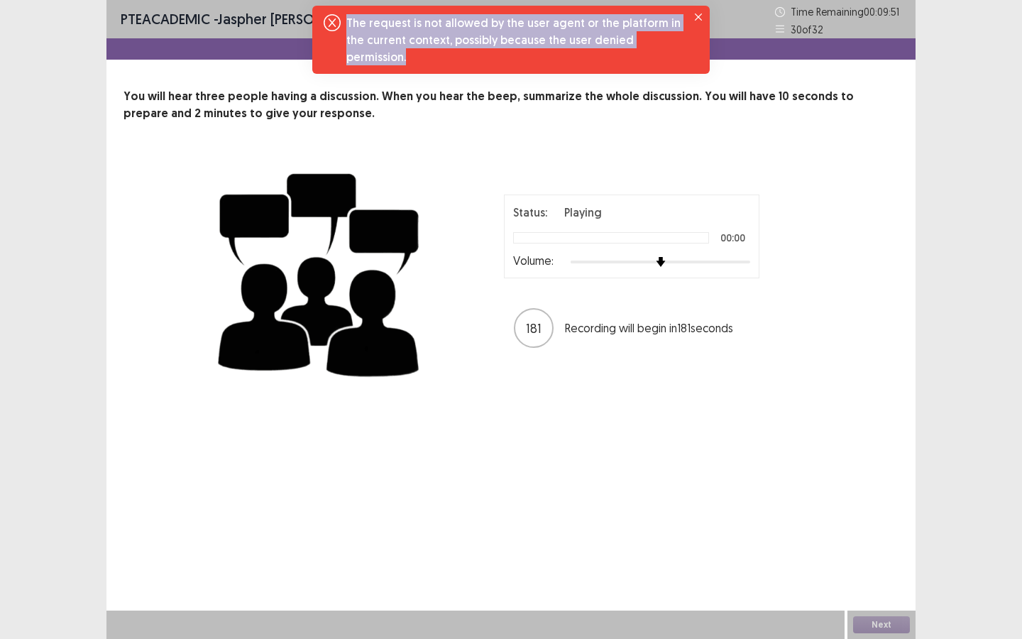
click at [504, 35] on div "The request is not allowed by the user agent or the platform in the current con…" at bounding box center [513, 39] width 335 height 51
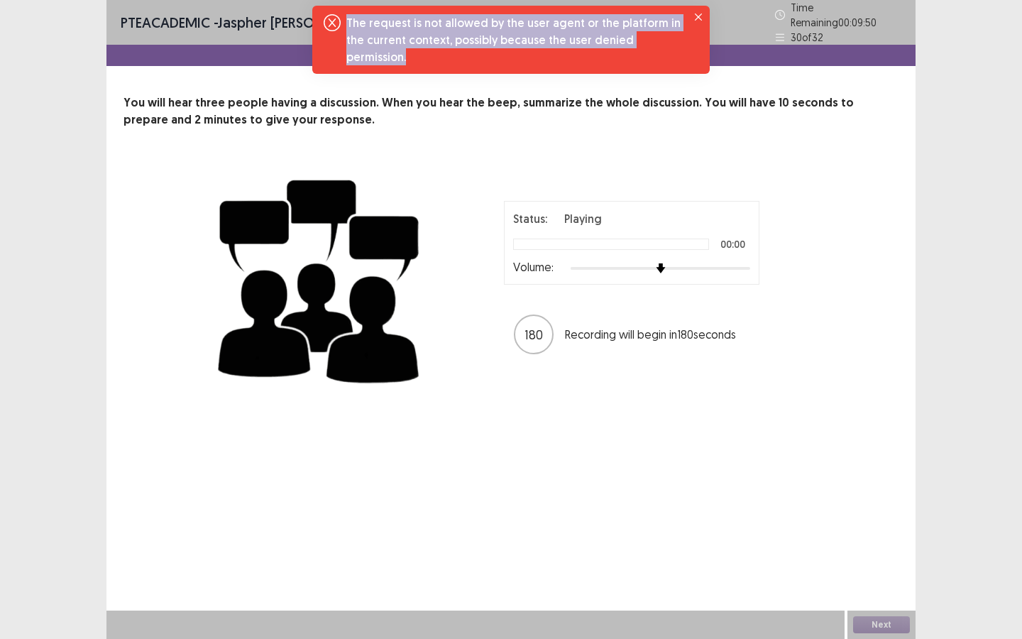
click at [504, 35] on div "The request is not allowed by the user agent or the platform in the current con…" at bounding box center [513, 39] width 335 height 51
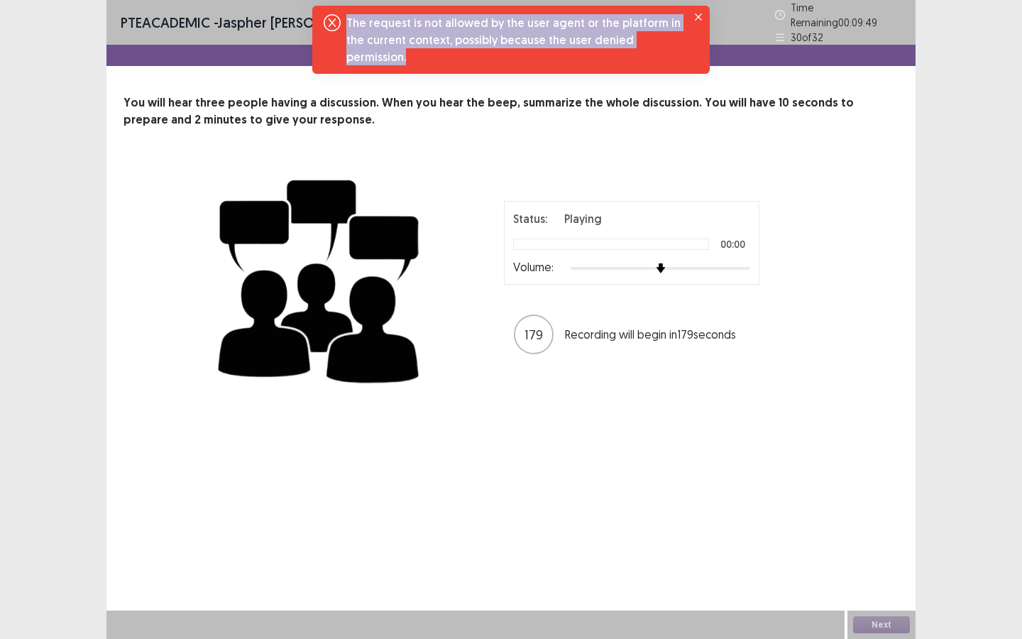
click at [504, 35] on div "The request is not allowed by the user agent or the platform in the current con…" at bounding box center [513, 39] width 335 height 51
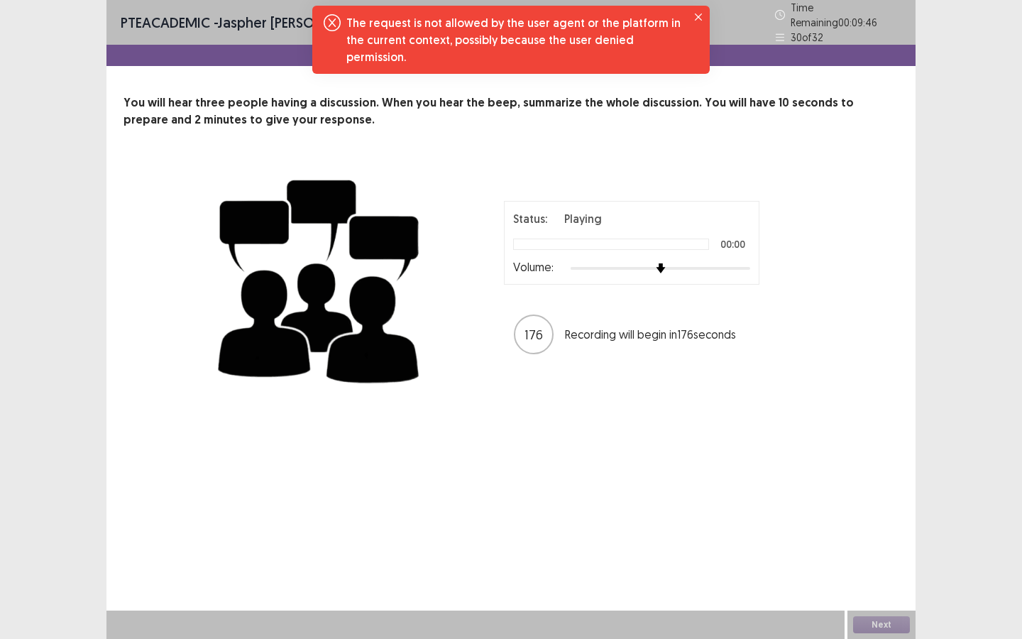
click at [914, 513] on div "PTE academic - Jaspher Jaye Baylon Time Remaining 00 : 09 : 46 30 of 32 You wil…" at bounding box center [510, 319] width 809 height 639
click at [669, 480] on div "PTE academic - Jaspher Jaye Baylon Time Remaining 00 : 09 : 45 30 of 32 You wil…" at bounding box center [510, 319] width 809 height 639
click at [676, 478] on div "PTE academic - Jaspher Jaye Baylon Time Remaining 00 : 09 : 45 30 of 32 You wil…" at bounding box center [510, 319] width 809 height 639
click at [676, 473] on div "PTE academic - Jaspher Jaye Baylon Time Remaining 00 : 09 : 45 30 of 32 You wil…" at bounding box center [510, 319] width 809 height 639
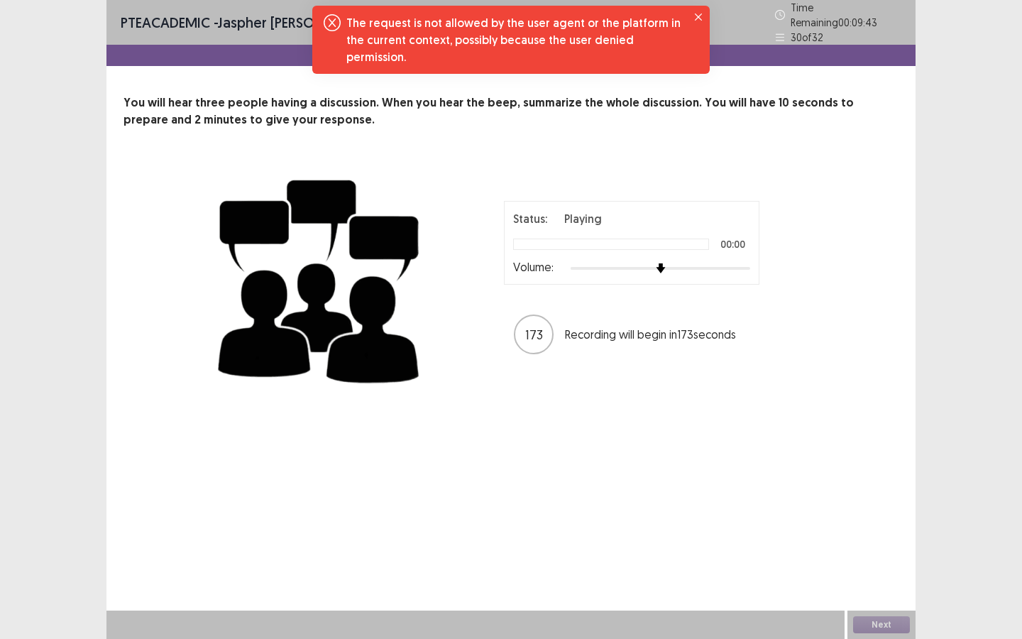
click at [882, 622] on div "Next" at bounding box center [882, 624] width 68 height 28
click at [882, 623] on div "Next" at bounding box center [882, 624] width 68 height 28
click at [882, 625] on div "Next" at bounding box center [882, 624] width 68 height 28
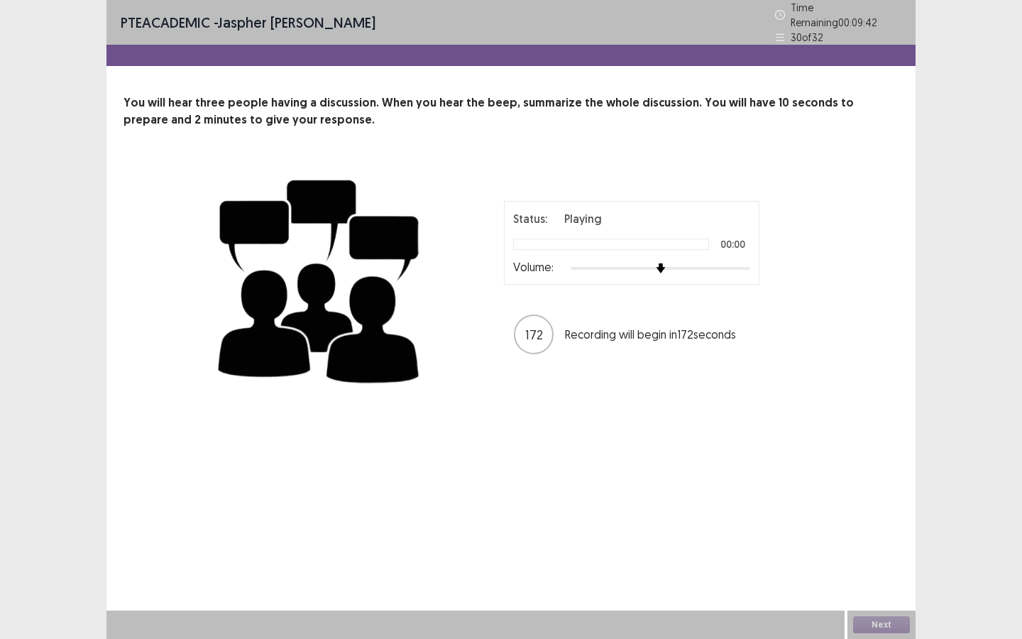
click at [882, 625] on div "Next" at bounding box center [882, 624] width 68 height 28
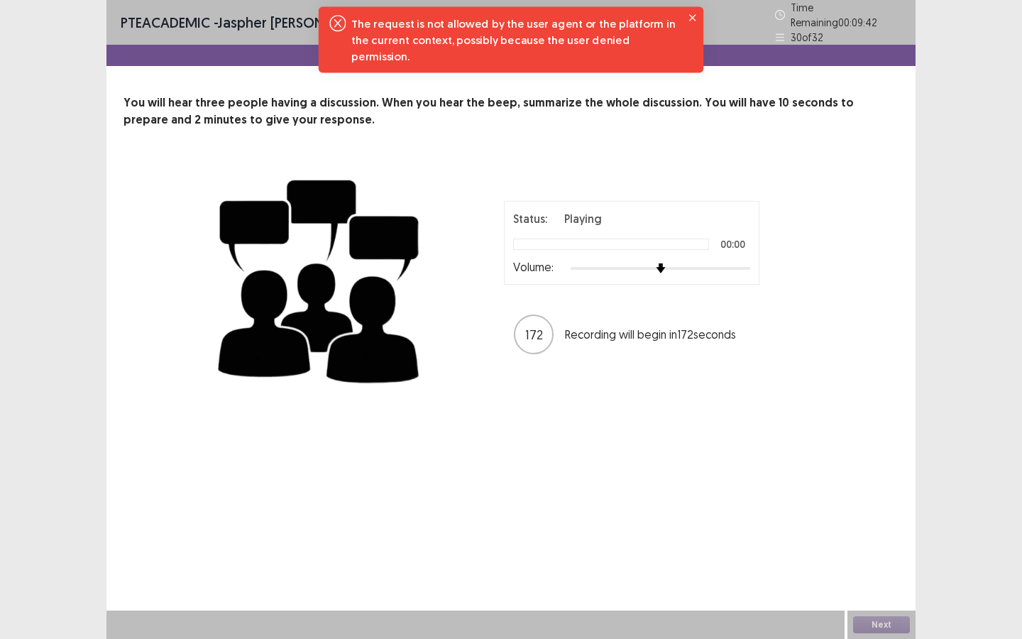
click at [882, 625] on div "Next" at bounding box center [882, 624] width 68 height 28
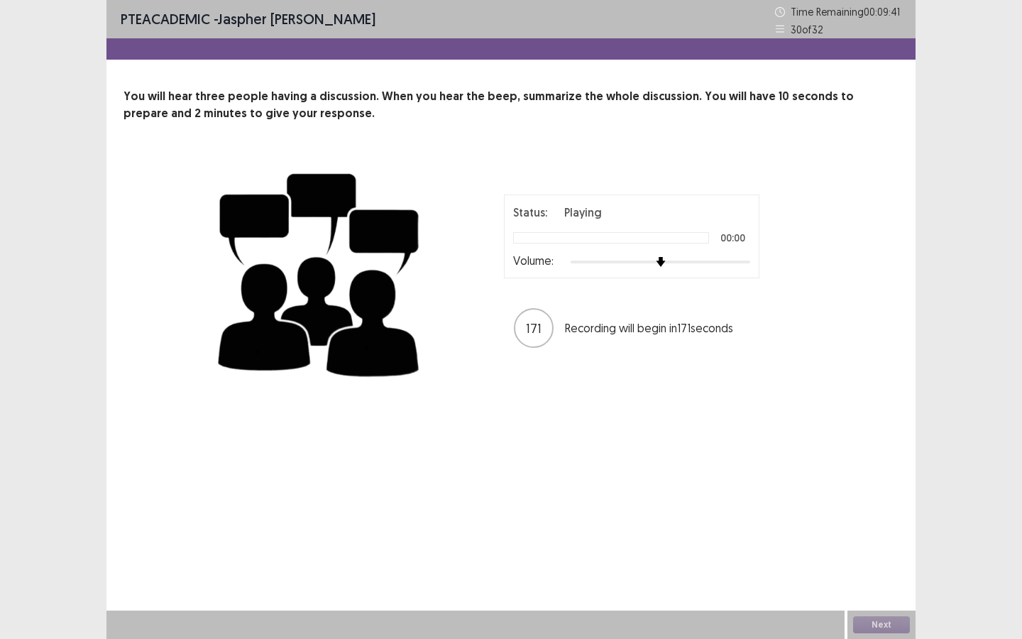
click at [882, 625] on div "Next" at bounding box center [882, 624] width 68 height 28
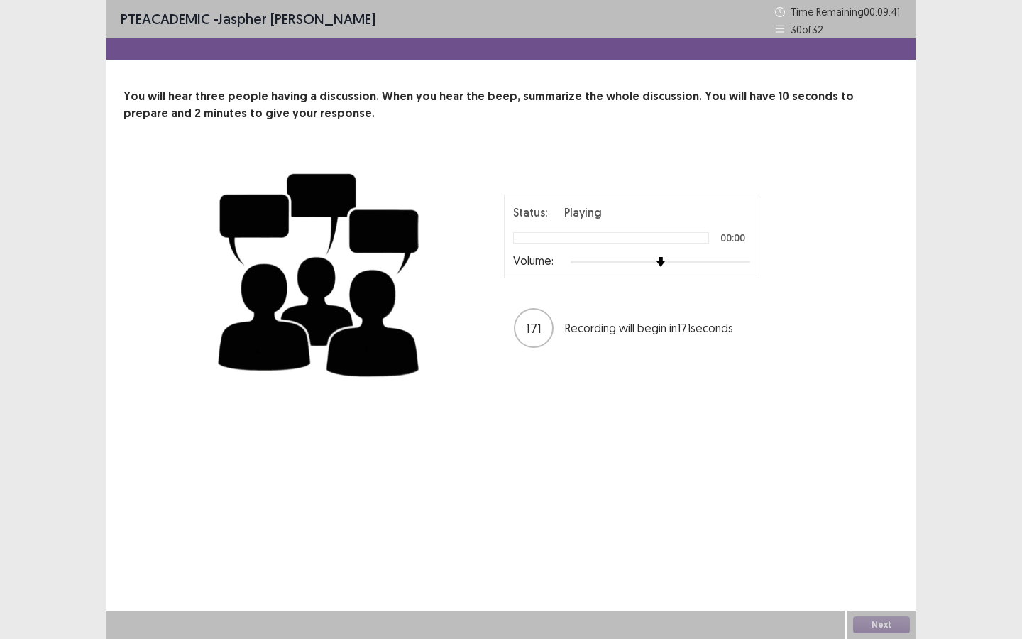
click at [882, 625] on div "Next" at bounding box center [882, 624] width 68 height 28
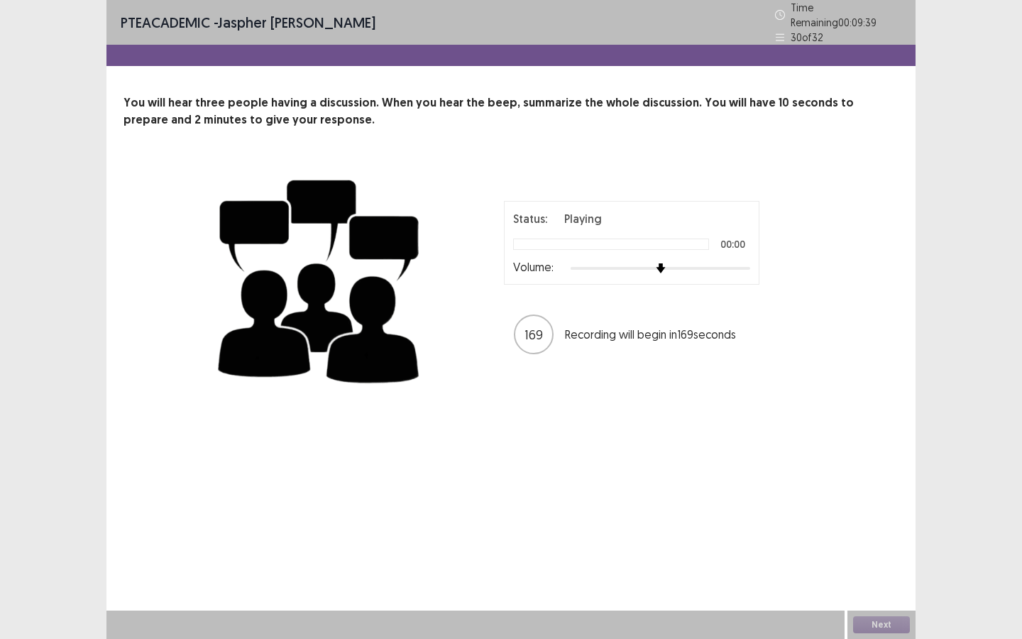
click at [84, 80] on div "PTE academic - Jaspher Jaye Baylon Time Remaining 00 : 09 : 39 30 of 32 You wil…" at bounding box center [511, 319] width 1022 height 639
click at [87, 77] on div "PTE academic - Jaspher Jaye Baylon Time Remaining 00 : 09 : 39 30 of 32 You wil…" at bounding box center [511, 319] width 1022 height 639
drag, startPoint x: 88, startPoint y: 75, endPoint x: 88, endPoint y: 90, distance: 15.6
click at [88, 90] on div "PTE academic - Jaspher Jaye Baylon Time Remaining 00 : 09 : 39 30 of 32 You wil…" at bounding box center [511, 319] width 1022 height 639
drag, startPoint x: 92, startPoint y: 84, endPoint x: 94, endPoint y: 120, distance: 35.6
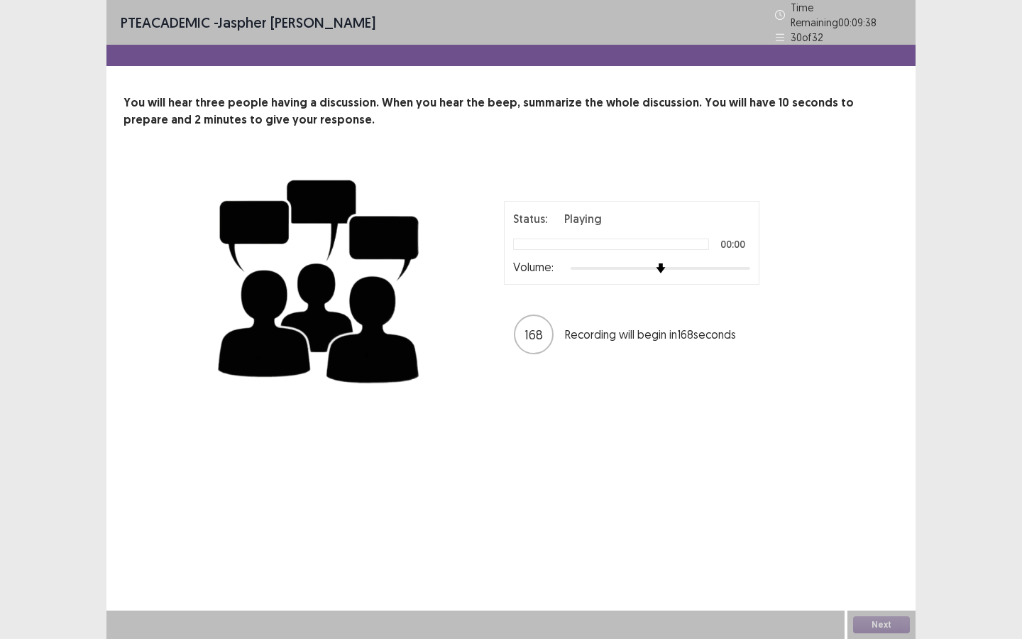
click at [94, 109] on div "PTE academic - Jaspher Jaye Baylon Time Remaining 00 : 09 : 38 30 of 32 You wil…" at bounding box center [511, 319] width 1022 height 639
drag, startPoint x: 94, startPoint y: 120, endPoint x: 96, endPoint y: 141, distance: 20.6
click at [94, 141] on div "PTE academic - Jaspher Jaye Baylon Time Remaining 00 : 09 : 38 30 of 32 You wil…" at bounding box center [511, 319] width 1022 height 639
click at [96, 140] on div "PTE academic - Jaspher Jaye Baylon Time Remaining 00 : 09 : 38 30 of 32 You wil…" at bounding box center [511, 319] width 1022 height 639
click at [95, 139] on div "PTE academic - Jaspher Jaye Baylon Time Remaining 00 : 09 : 37 30 of 32 You wil…" at bounding box center [511, 319] width 1022 height 639
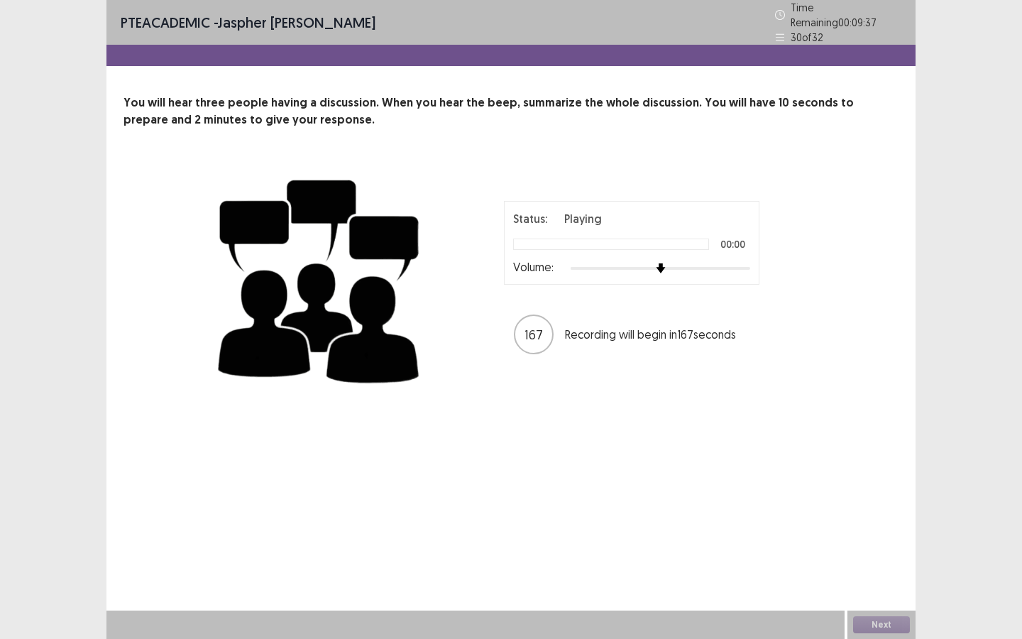
copy p "Flowy"
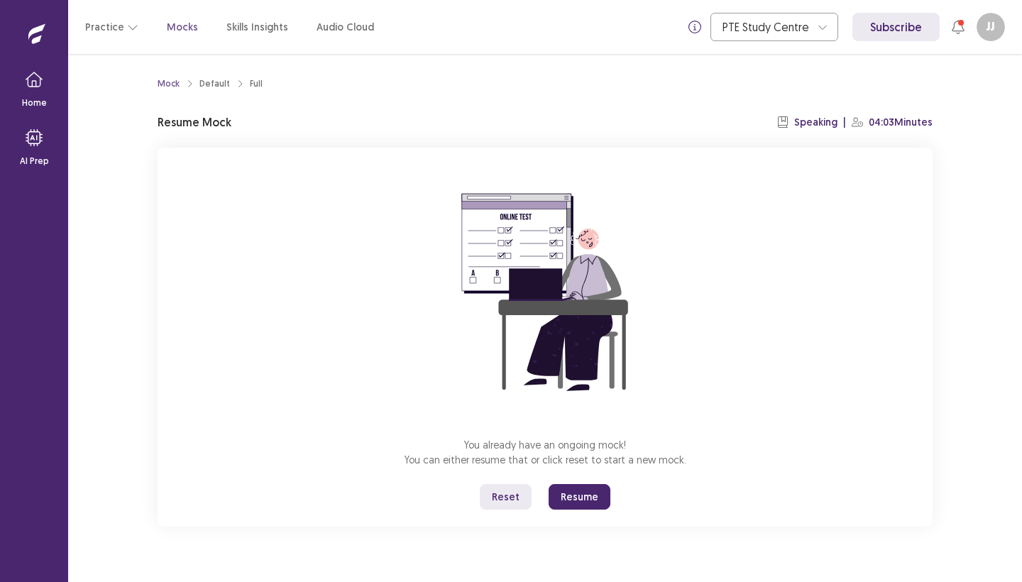
click at [593, 493] on button "Resume" at bounding box center [580, 497] width 62 height 26
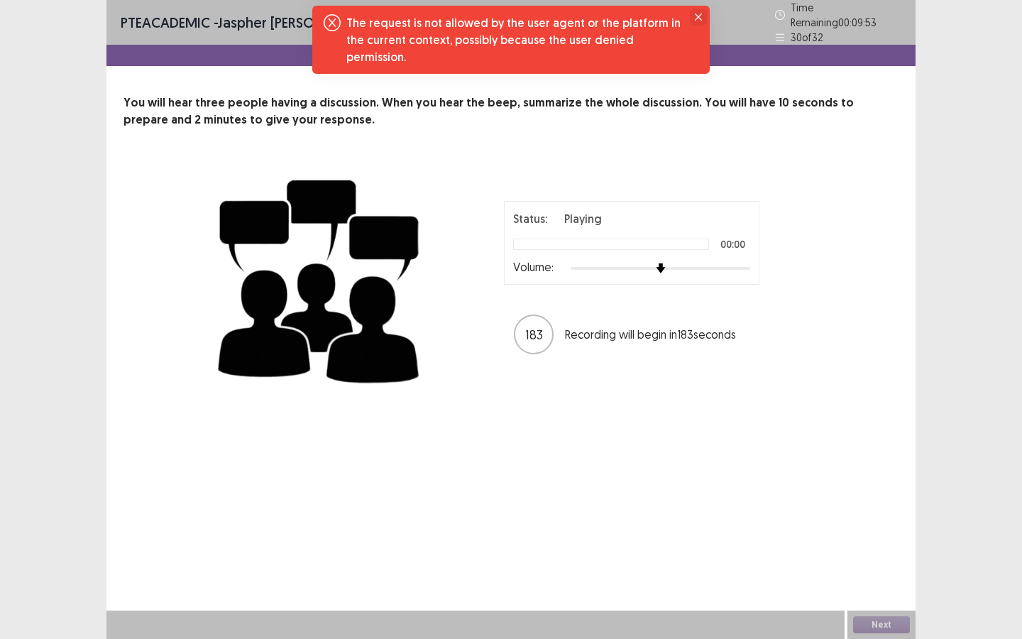
click at [696, 19] on icon "Close" at bounding box center [698, 16] width 7 height 7
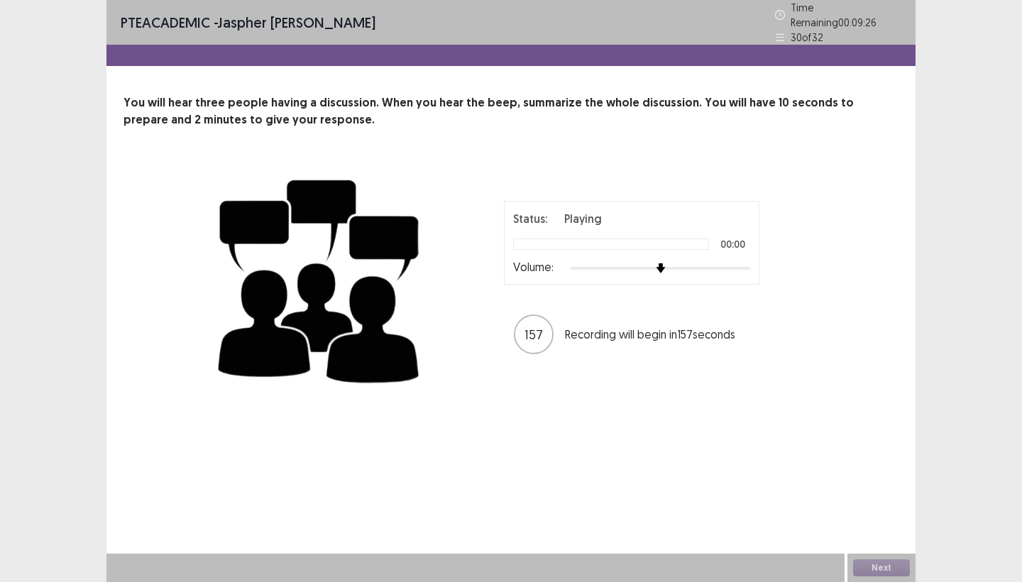
click at [537, 340] on div "157" at bounding box center [534, 334] width 40 height 40
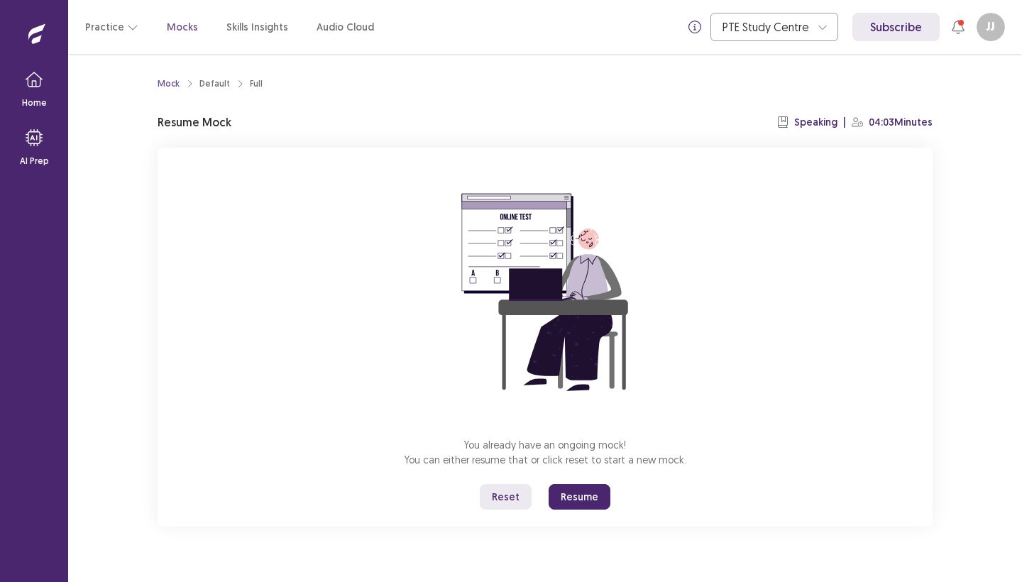
click at [584, 493] on button "Resume" at bounding box center [580, 497] width 62 height 26
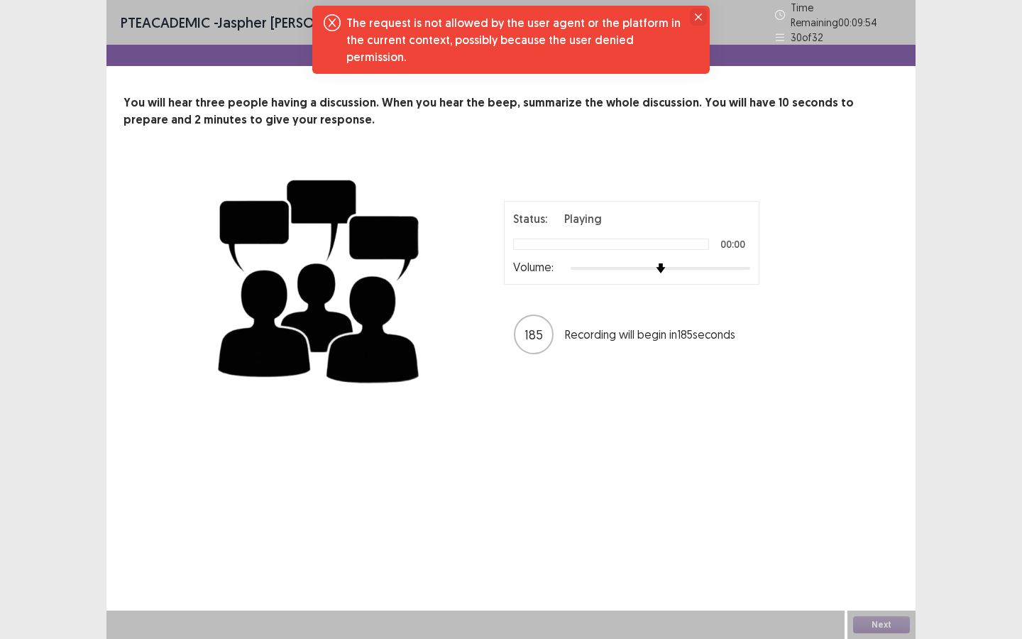
click at [699, 21] on button "Close" at bounding box center [698, 17] width 17 height 17
